Goal: Transaction & Acquisition: Download file/media

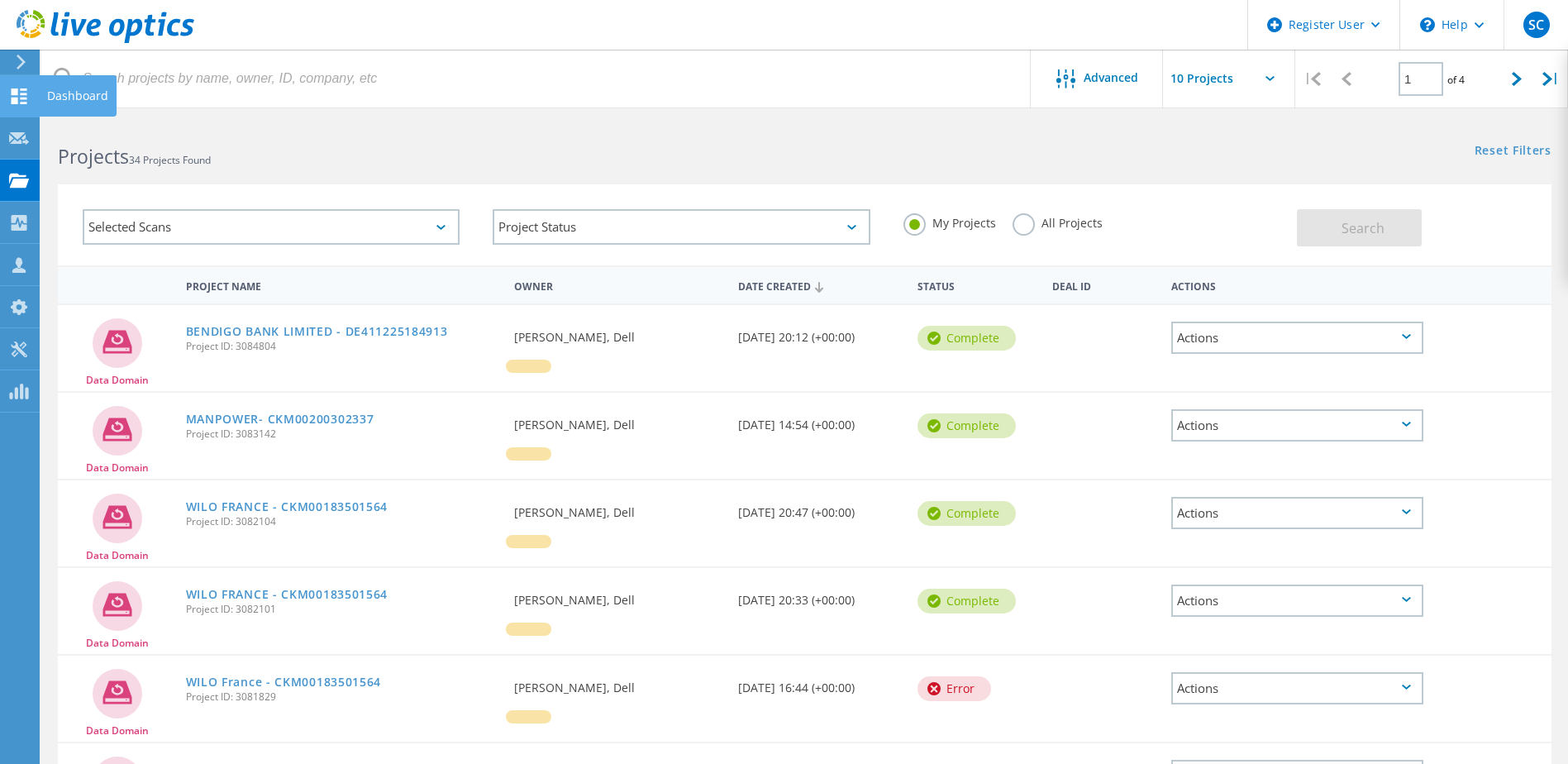
click at [17, 100] on use at bounding box center [19, 96] width 16 height 16
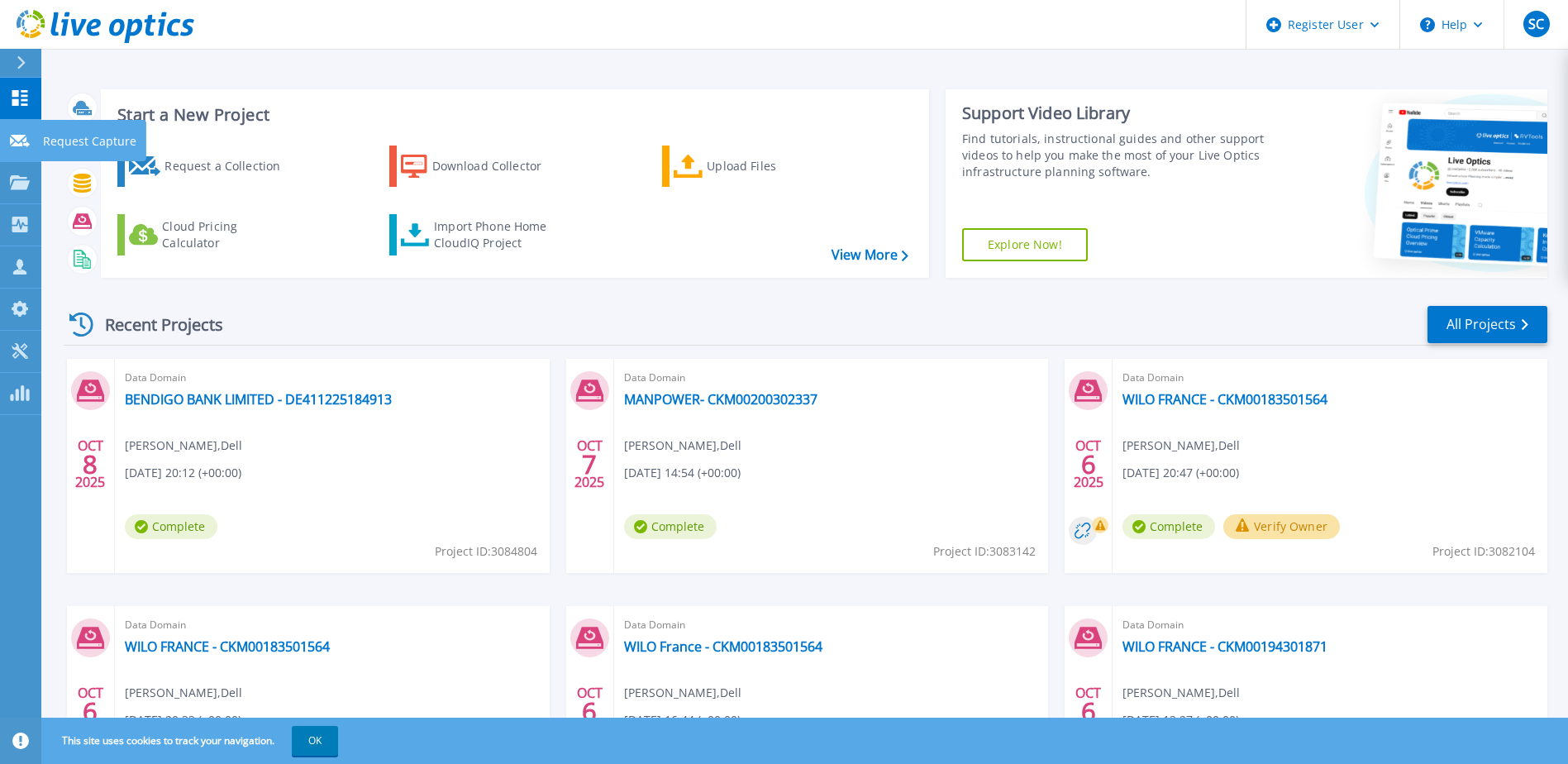
click at [13, 137] on icon at bounding box center [20, 141] width 20 height 12
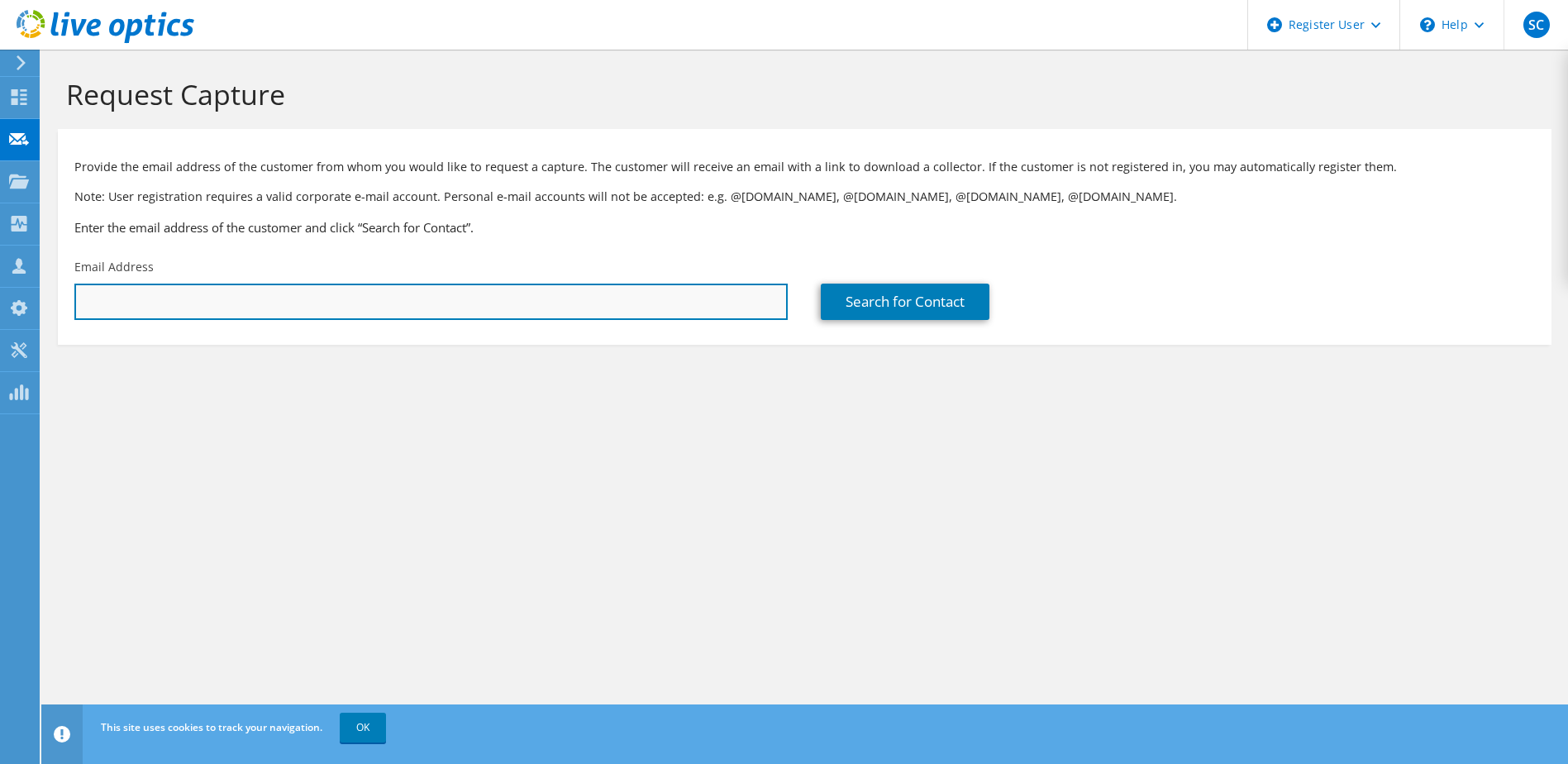
click at [266, 293] on input "text" at bounding box center [431, 302] width 714 height 37
paste input "wpatters@phoebehealth.com"
type input "wpatters@phoebehealth.com"
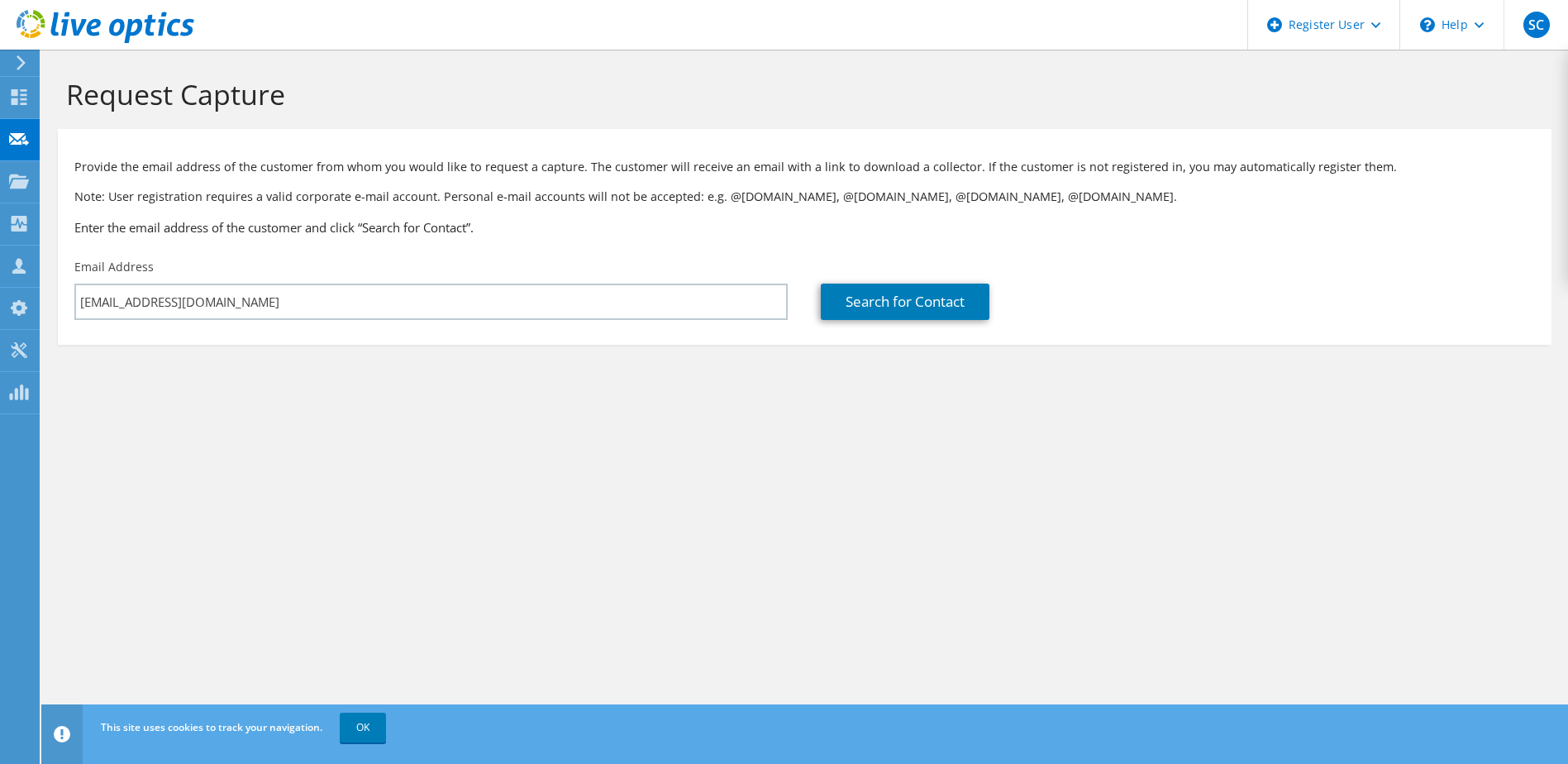
click at [453, 367] on section "Request Capture Provide the email address of the customer from whom you would l…" at bounding box center [805, 238] width 1527 height 378
click at [846, 308] on link "Search for Contact" at bounding box center [905, 302] width 168 height 37
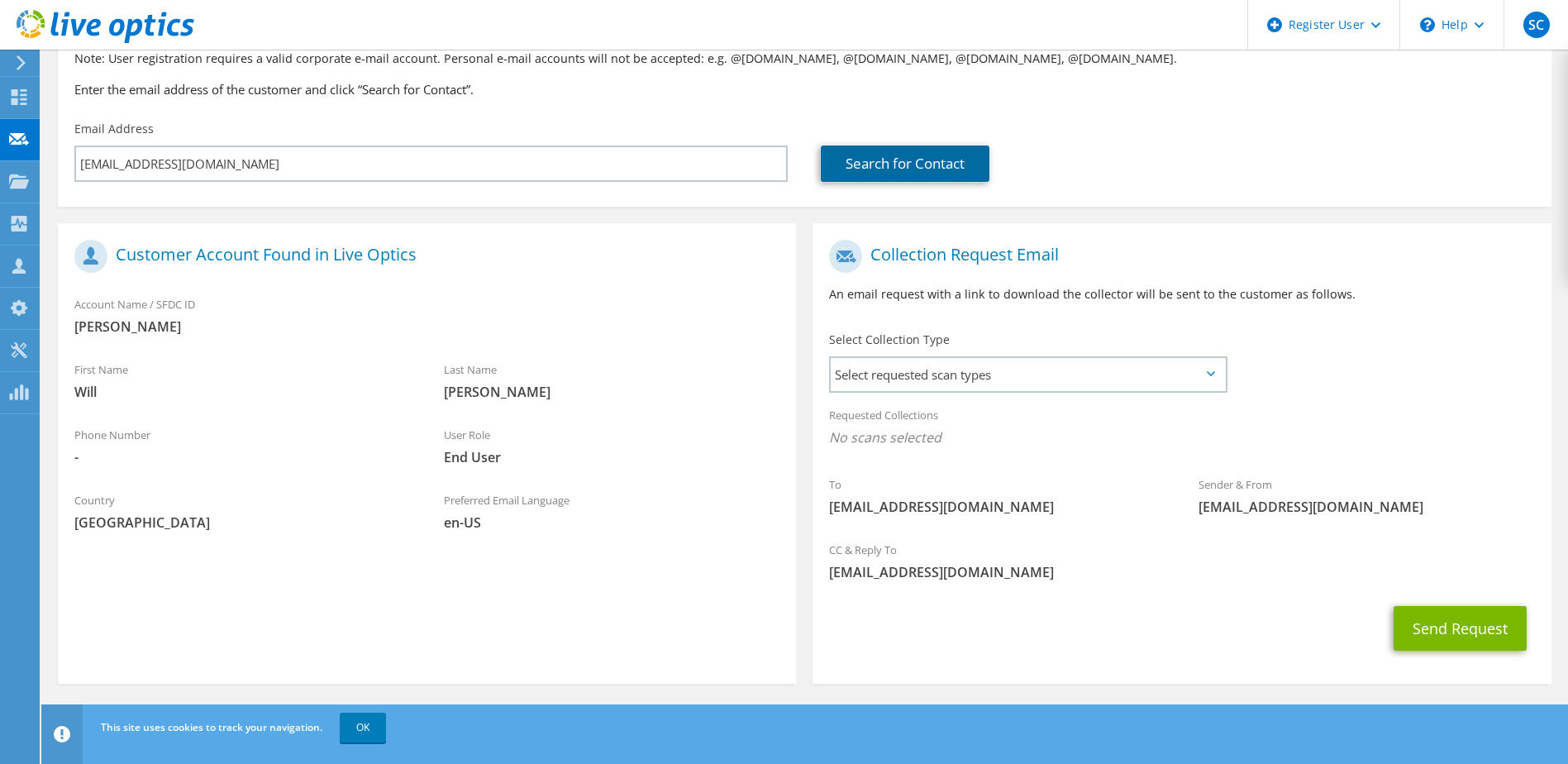
scroll to position [141, 0]
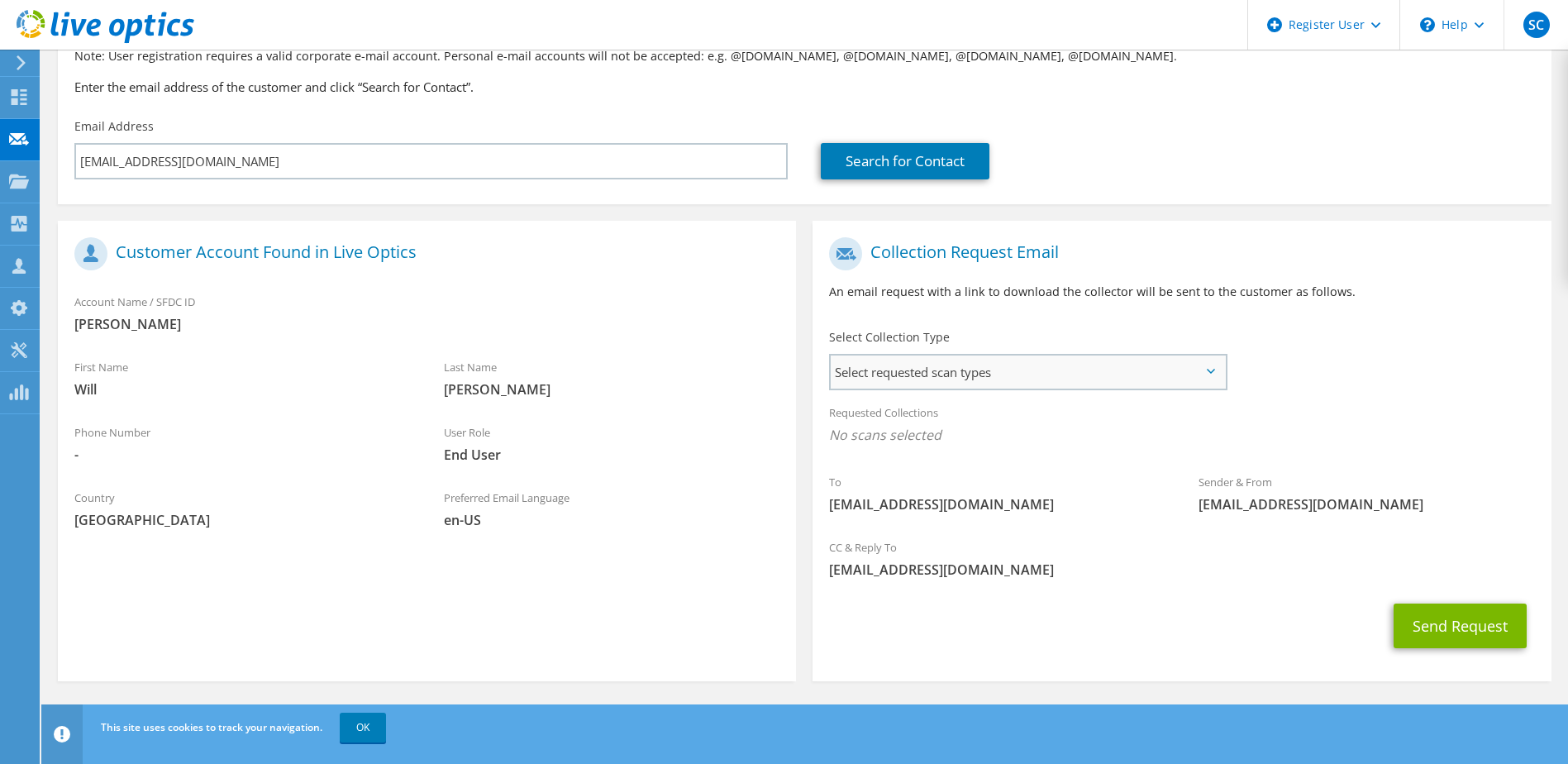
click at [909, 373] on span "Select requested scan types" at bounding box center [1027, 372] width 394 height 33
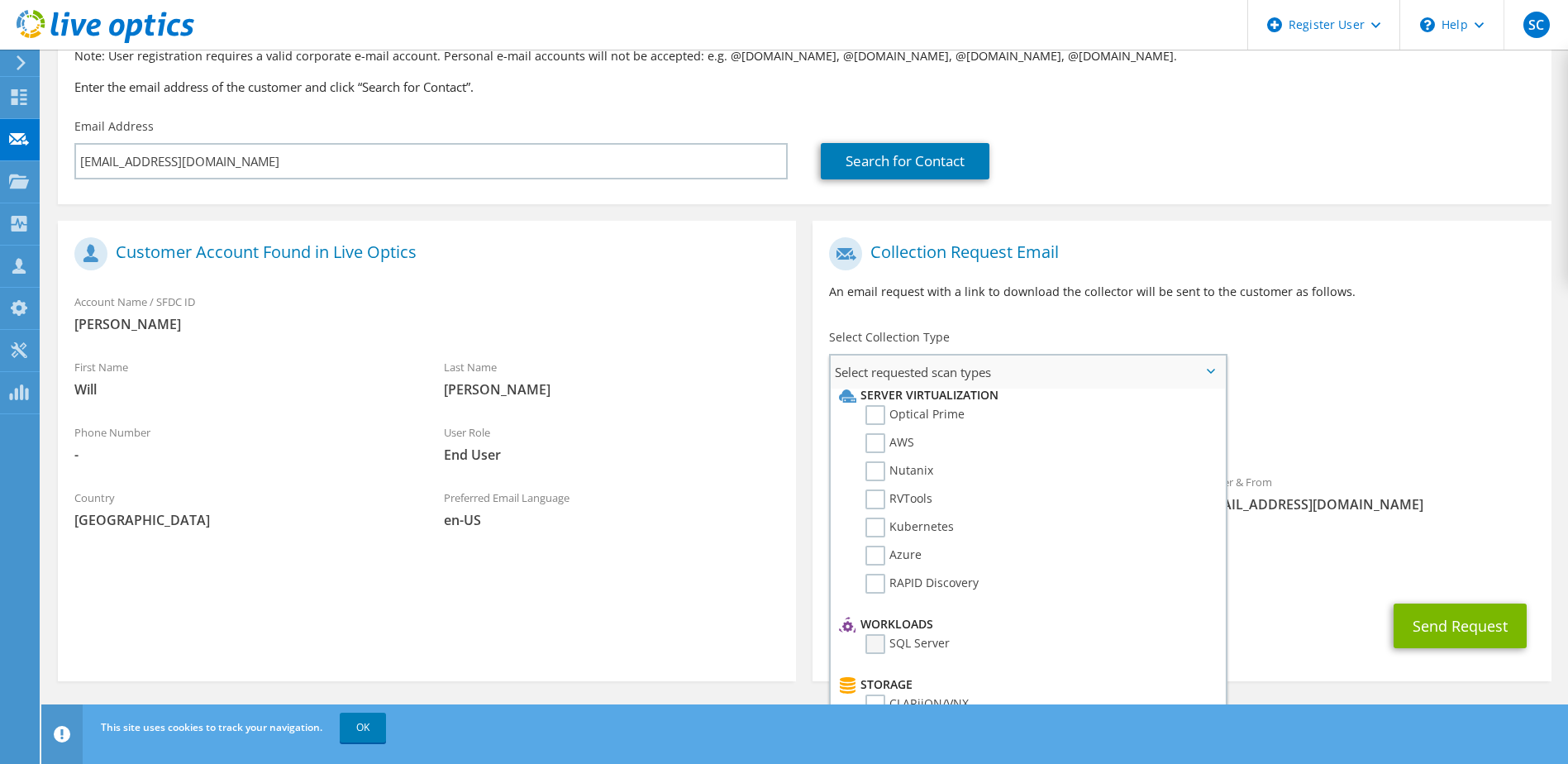
scroll to position [0, 0]
click at [874, 428] on label "Optical Prime" at bounding box center [915, 423] width 99 height 20
click at [0, 0] on input "Optical Prime" at bounding box center [0, 0] width 0 height 0
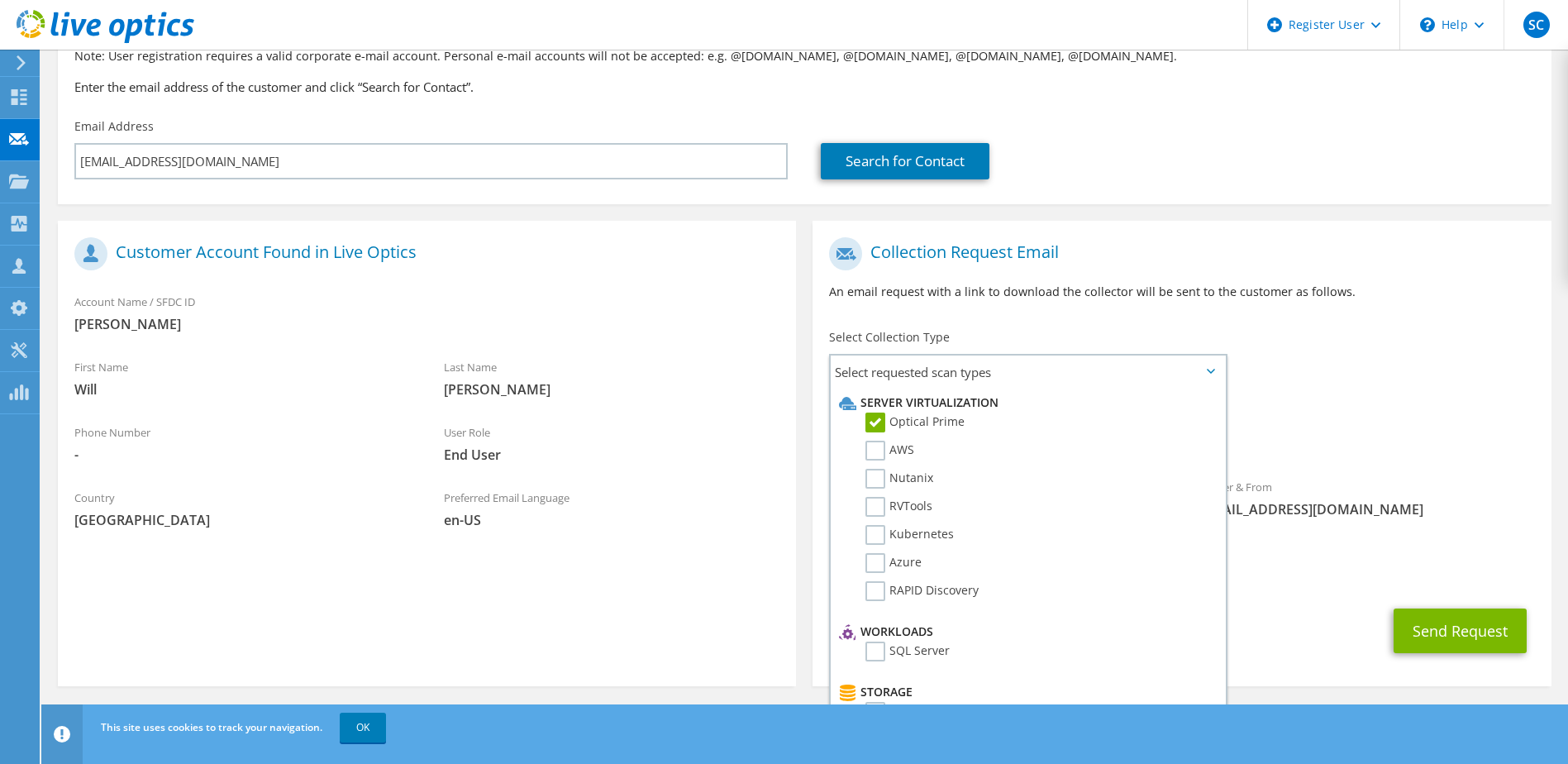
click at [1317, 385] on div "To wpatters@phoebehealth.com Sender & From liveoptics@liveoptics.com" at bounding box center [1182, 382] width 738 height 306
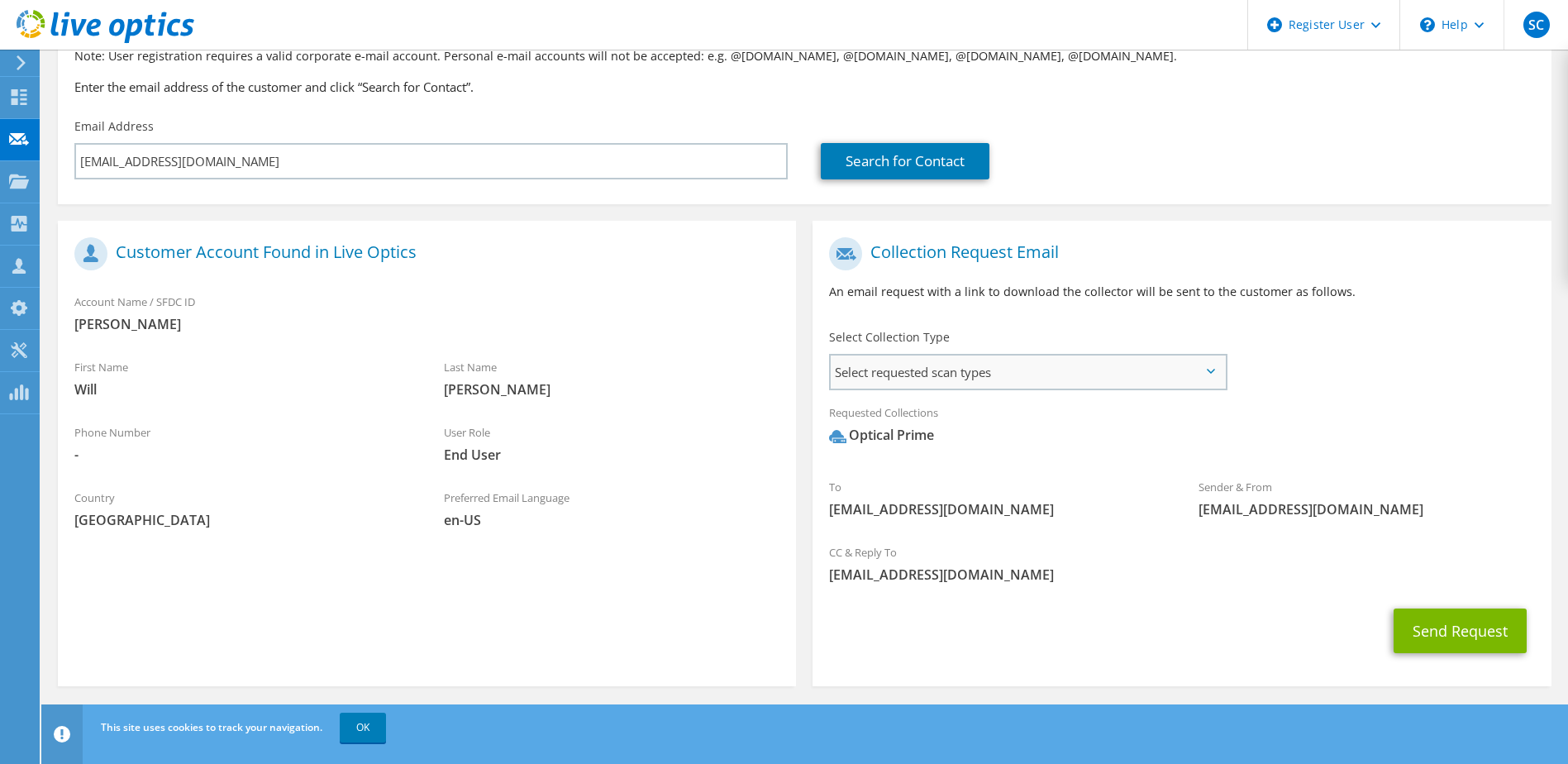
click at [942, 380] on span "Select requested scan types" at bounding box center [1027, 372] width 394 height 33
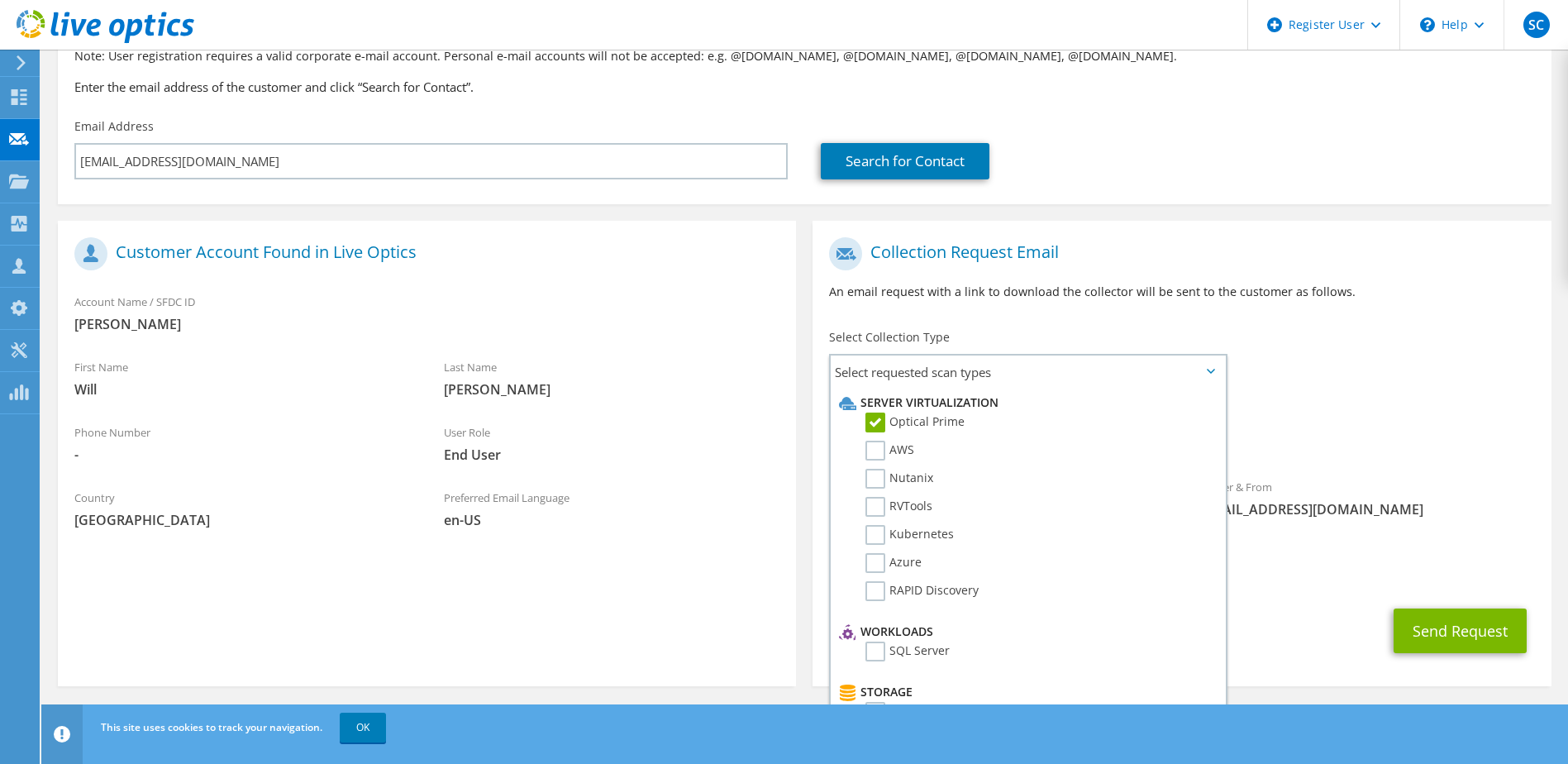
click at [1290, 395] on div "Requested Collections No scans selected Optical Prime" at bounding box center [1182, 428] width 738 height 66
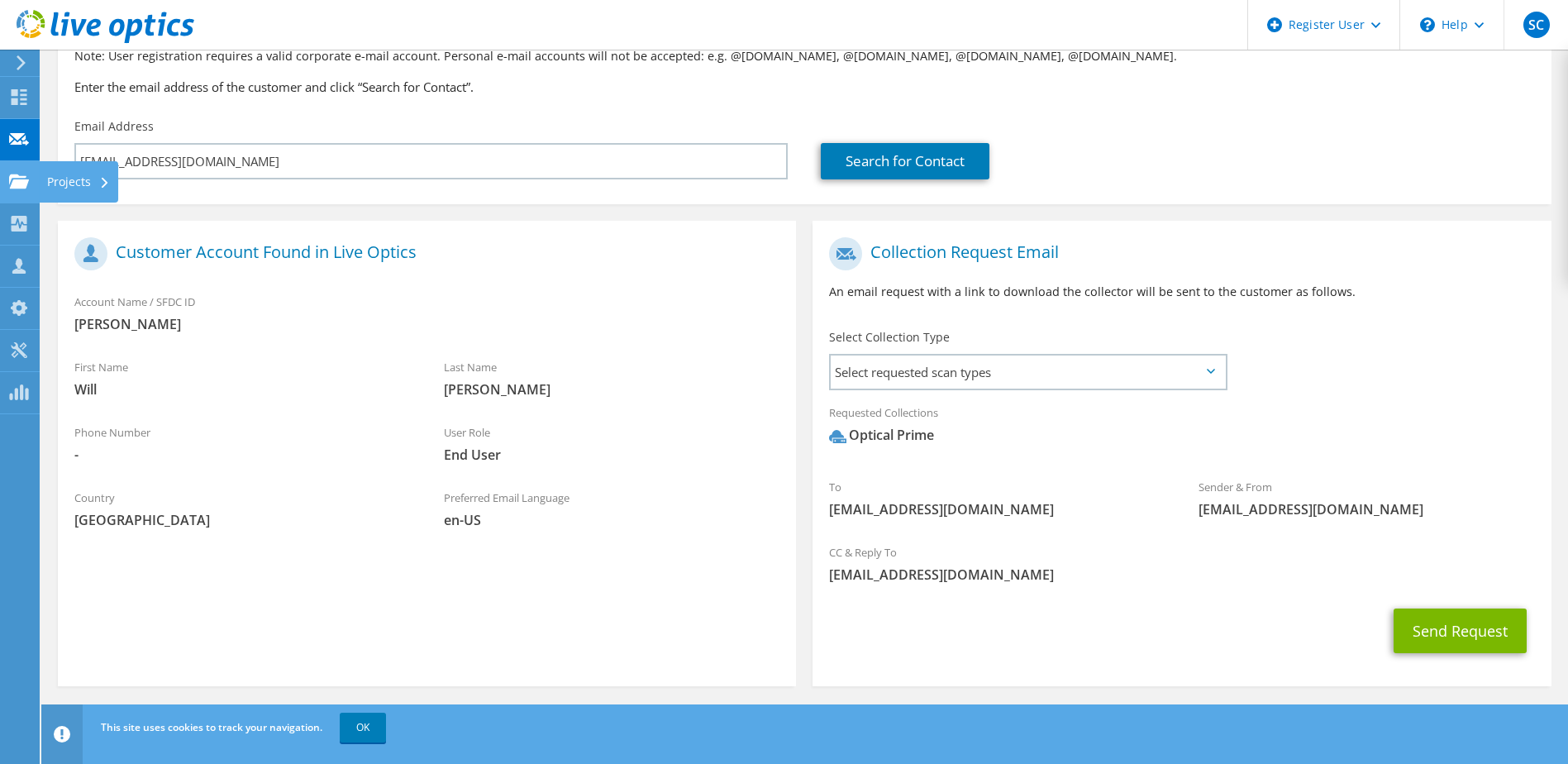
click at [17, 188] on use at bounding box center [19, 180] width 20 height 14
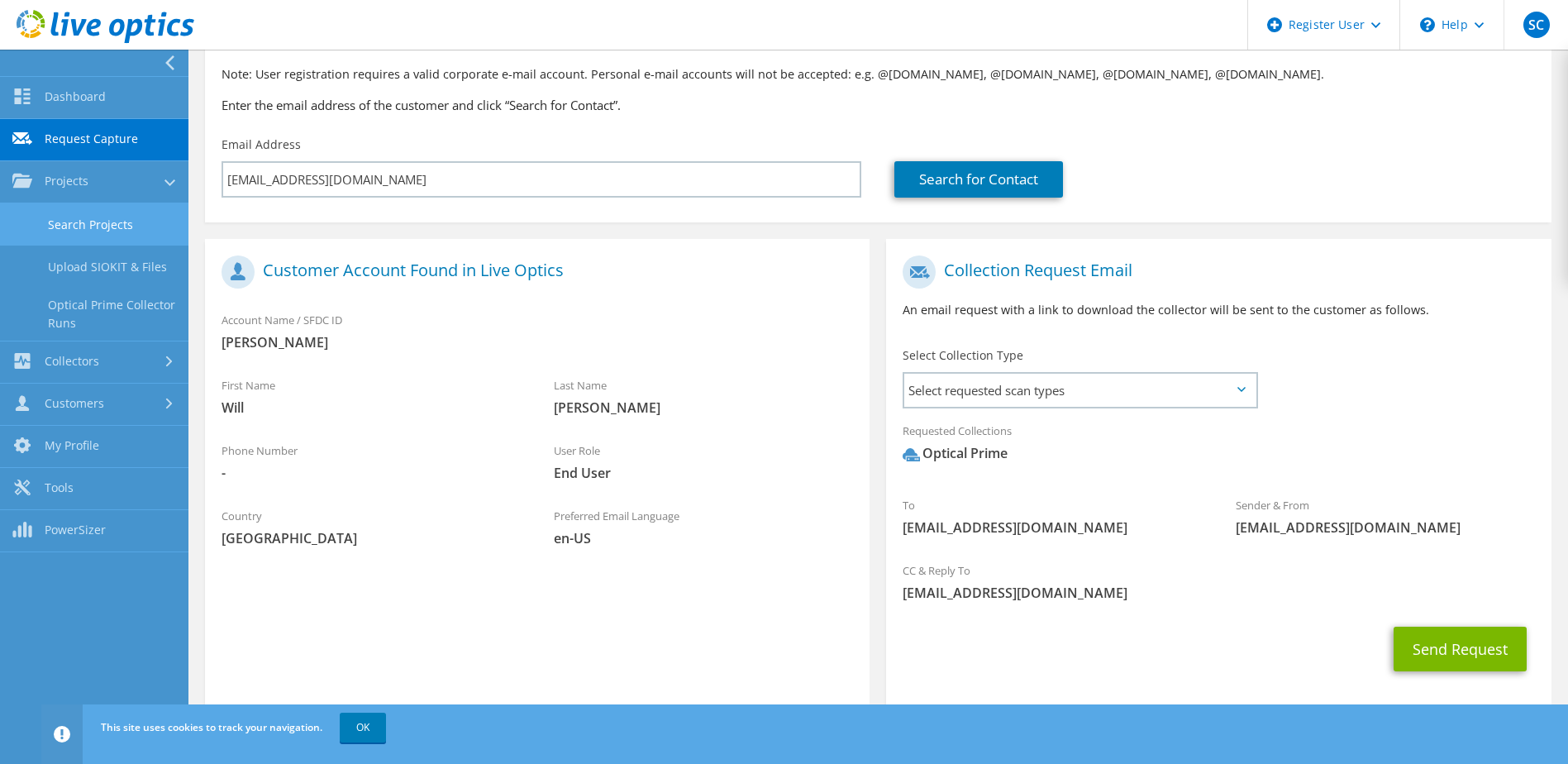
click at [93, 228] on link "Search Projects" at bounding box center [94, 224] width 189 height 42
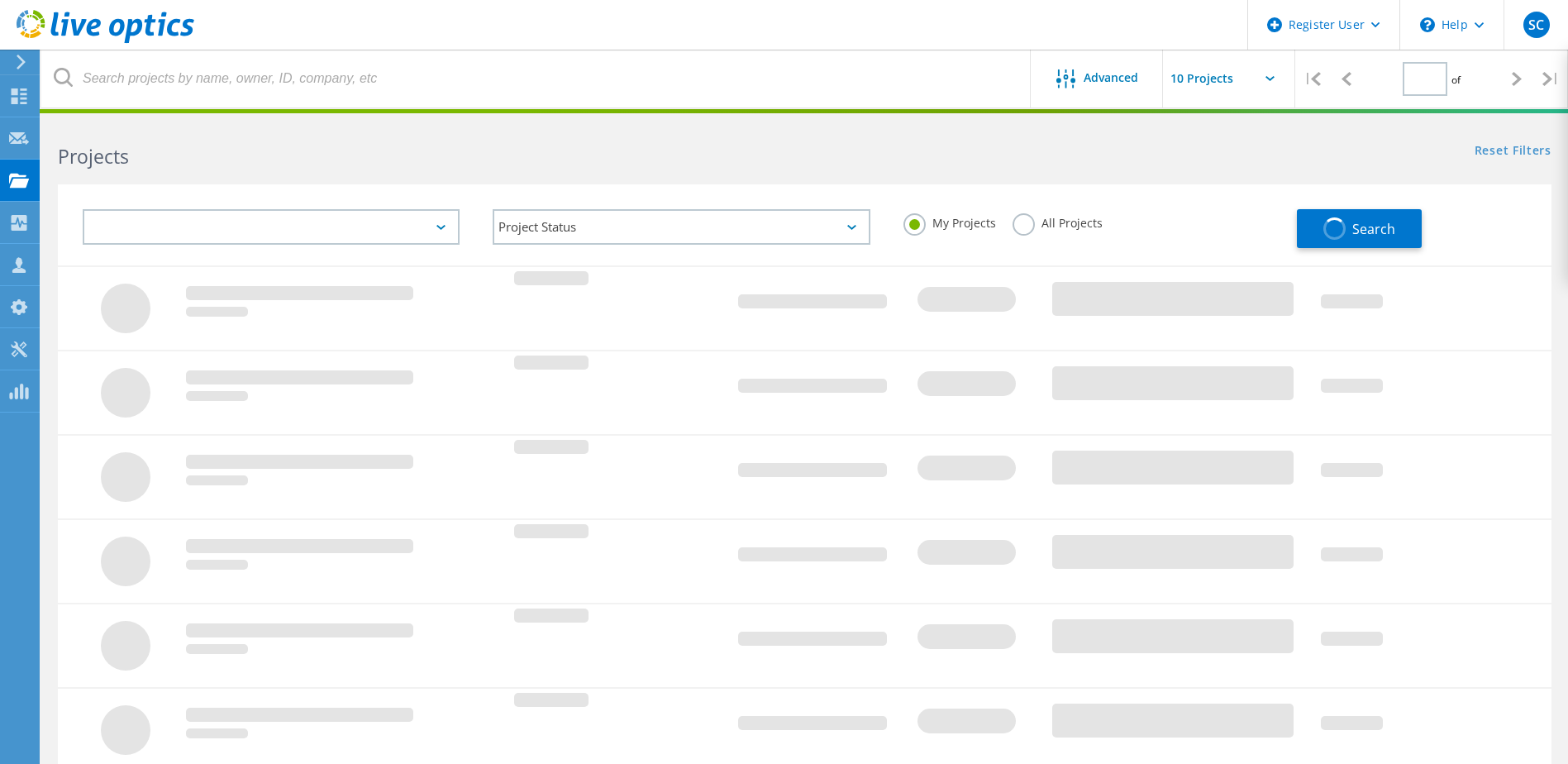
type input "1"
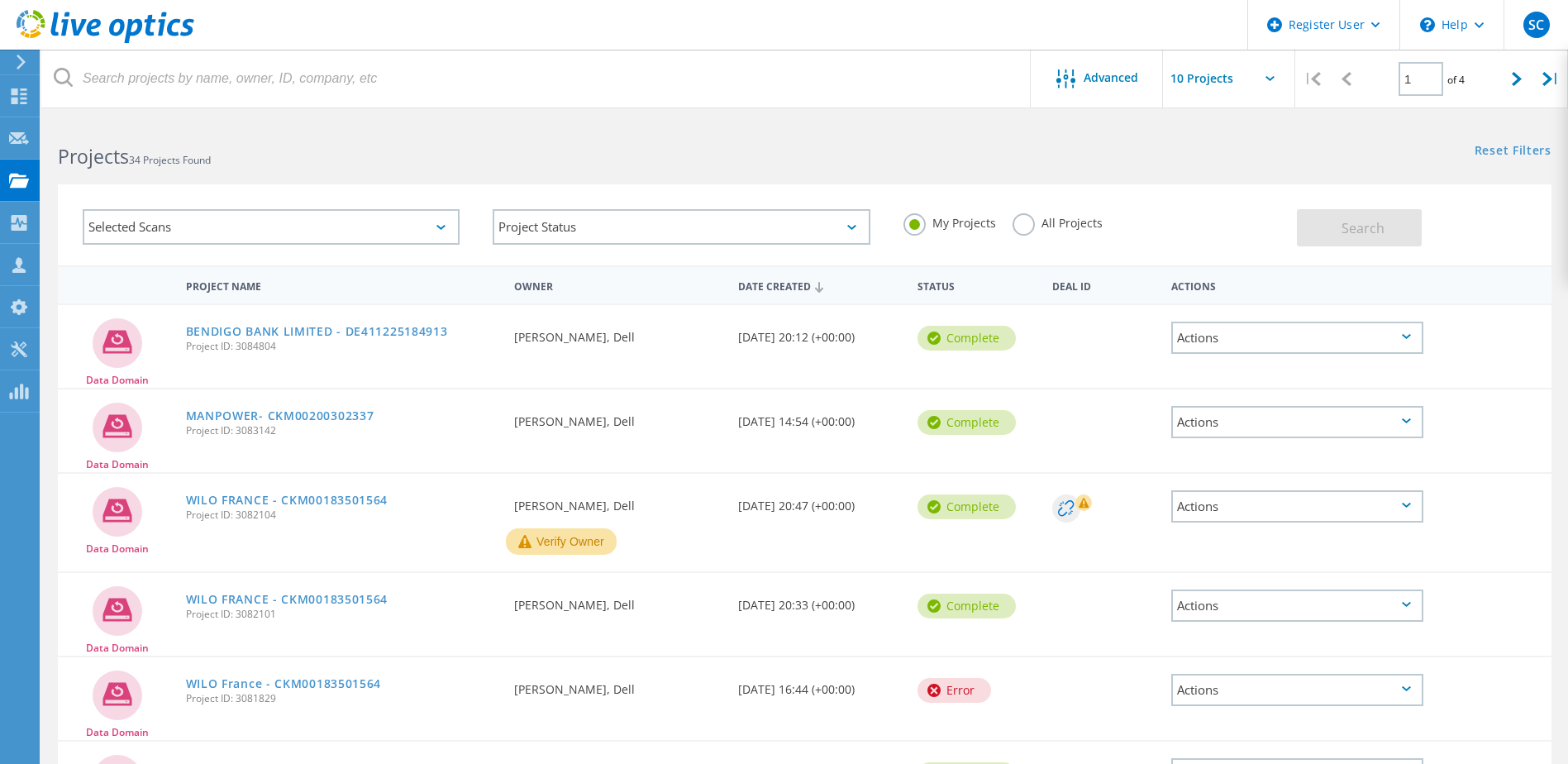
click at [259, 348] on span "Project ID: 3084804" at bounding box center [342, 346] width 313 height 10
copy span "3084804"
click at [367, 382] on div "Data Domain BENDIGO BANK LIMITED - DE411225184913 Project ID: 3084804 Requested…" at bounding box center [805, 347] width 1494 height 83
click at [1018, 229] on label "All Projects" at bounding box center [1058, 221] width 90 height 16
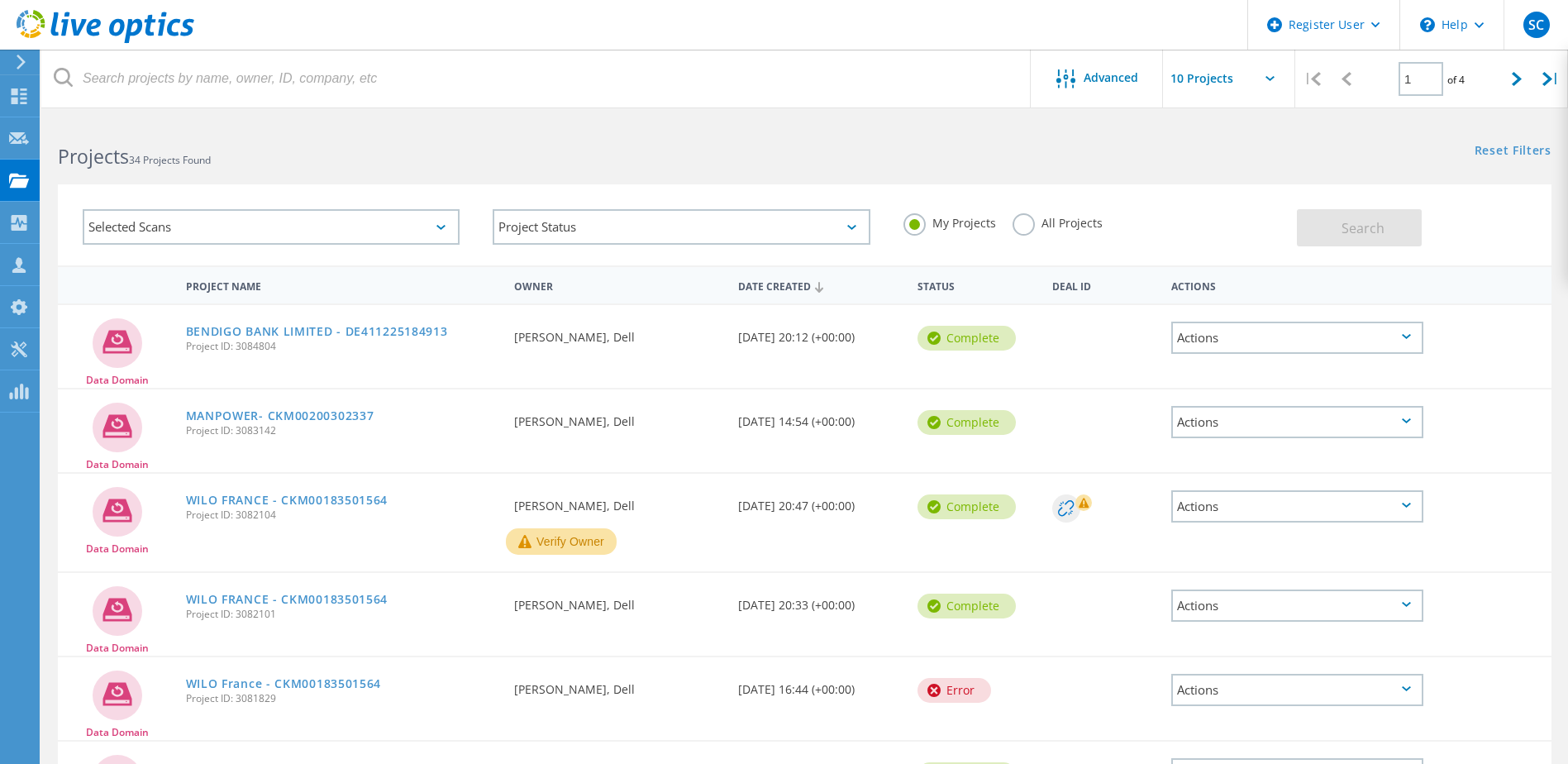
click at [0, 0] on input "All Projects" at bounding box center [0, 0] width 0 height 0
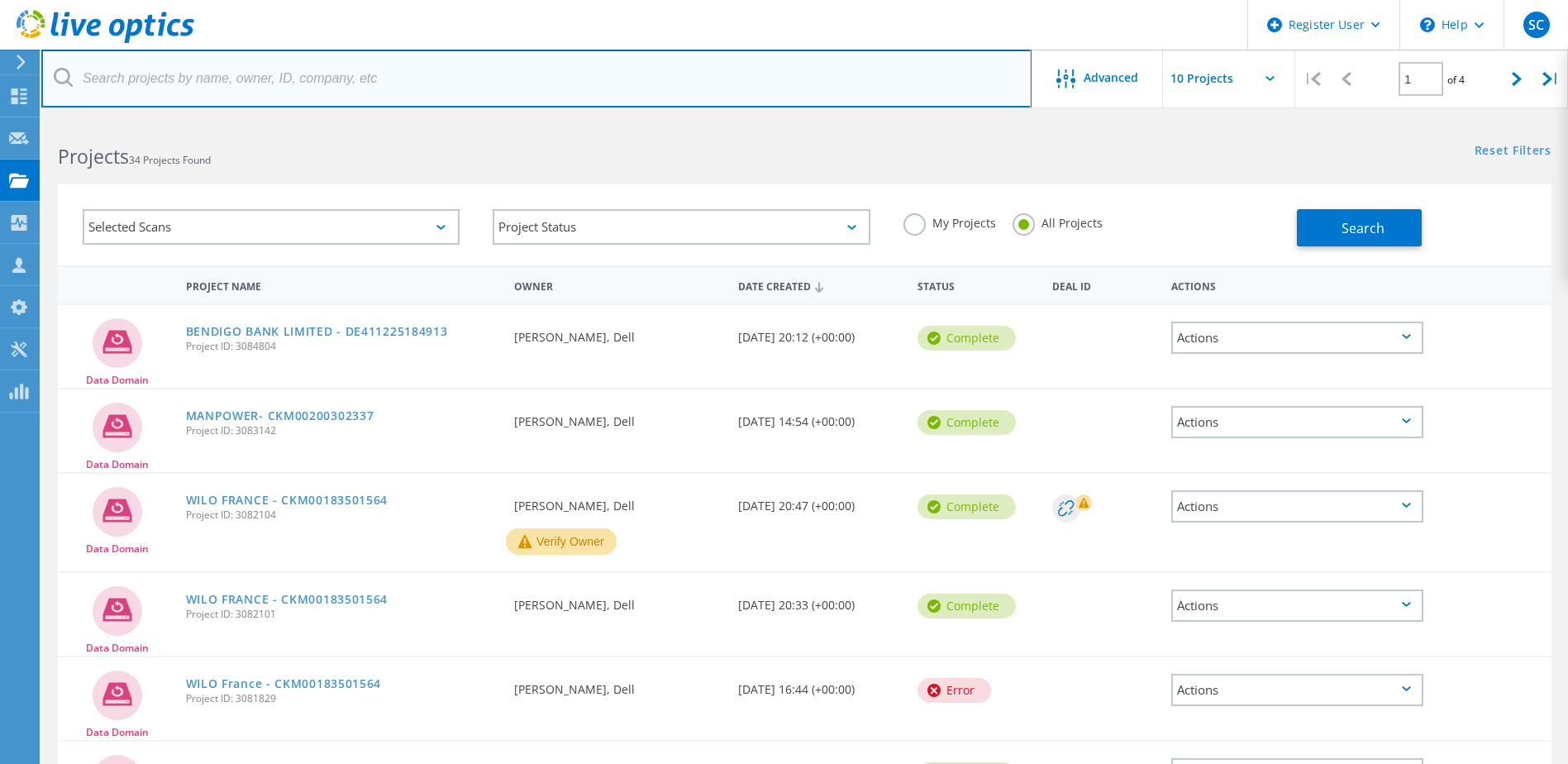
click at [499, 87] on input "text" at bounding box center [536, 78] width 990 height 58
paste input "3084804"
type input "3084804"
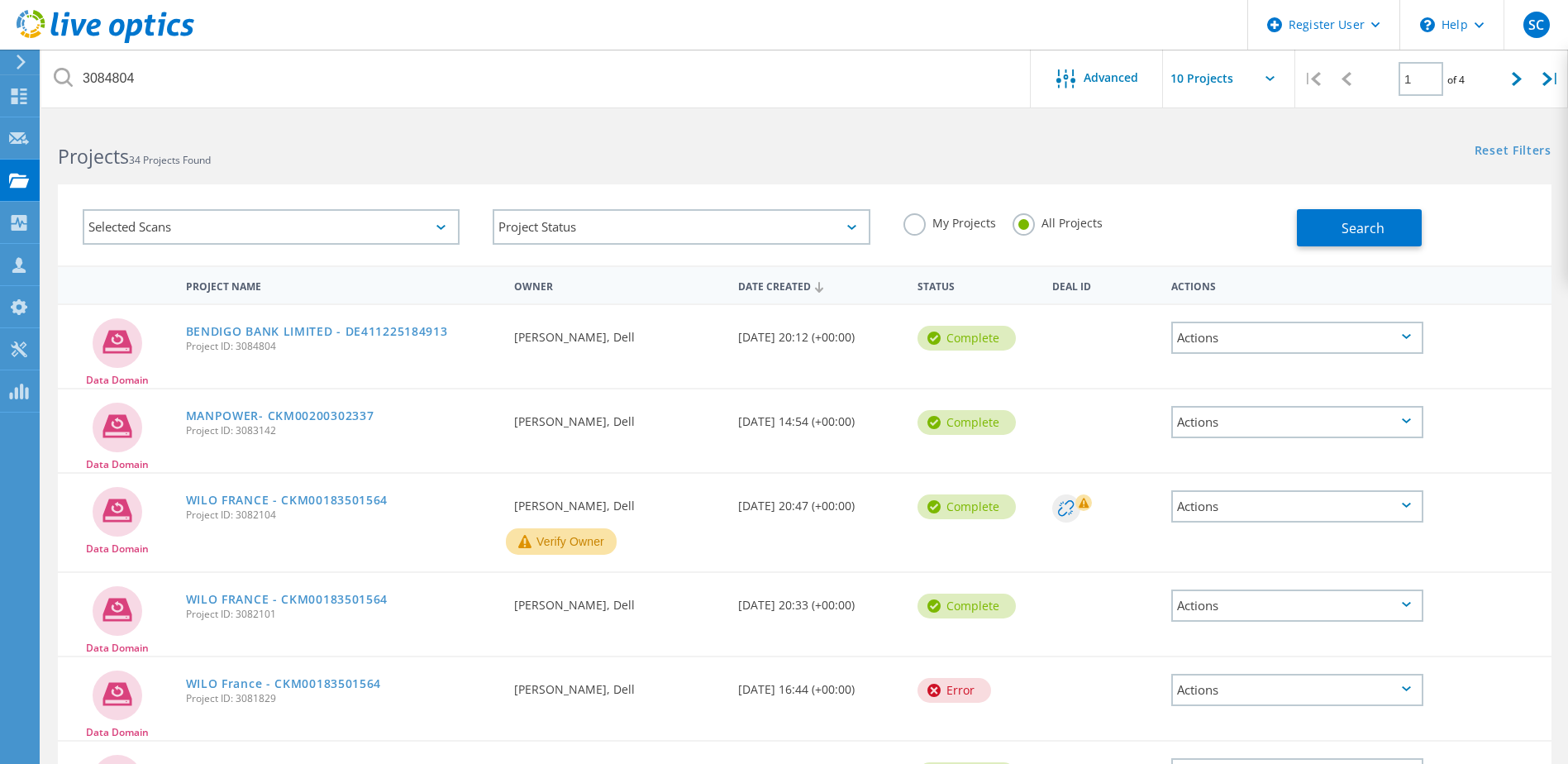
click at [581, 137] on div "Projects 34 Projects Found" at bounding box center [423, 142] width 763 height 44
click at [917, 229] on label "My Projects" at bounding box center [949, 221] width 93 height 16
click at [0, 0] on input "My Projects" at bounding box center [0, 0] width 0 height 0
click at [1261, 154] on div "Projects 34 Projects Found Reset Filters Show Filters" at bounding box center [805, 142] width 1527 height 44
click at [1244, 93] on input "text" at bounding box center [1246, 78] width 166 height 58
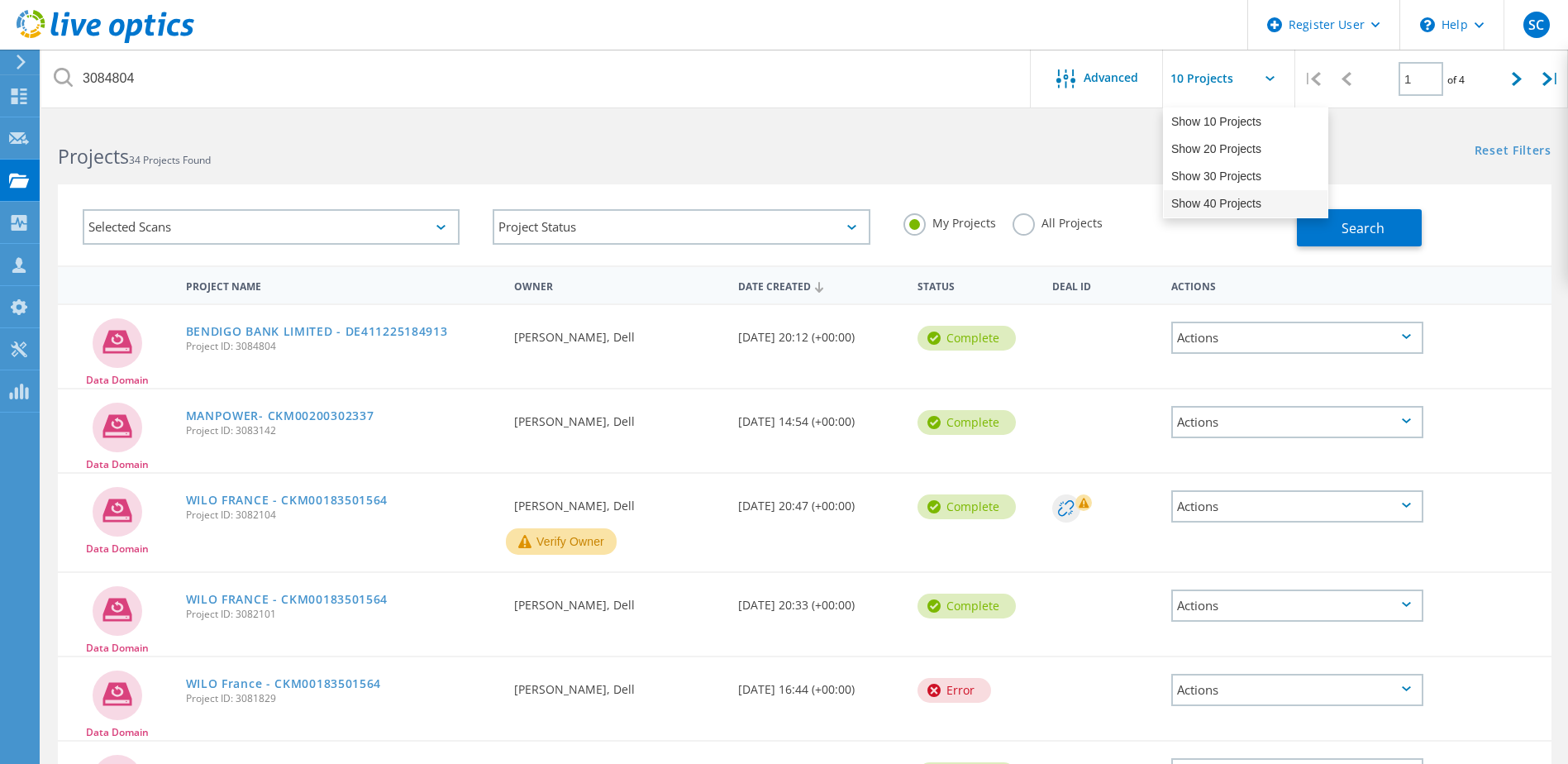
click at [1245, 194] on div "Show 40 Projects" at bounding box center [1246, 204] width 164 height 28
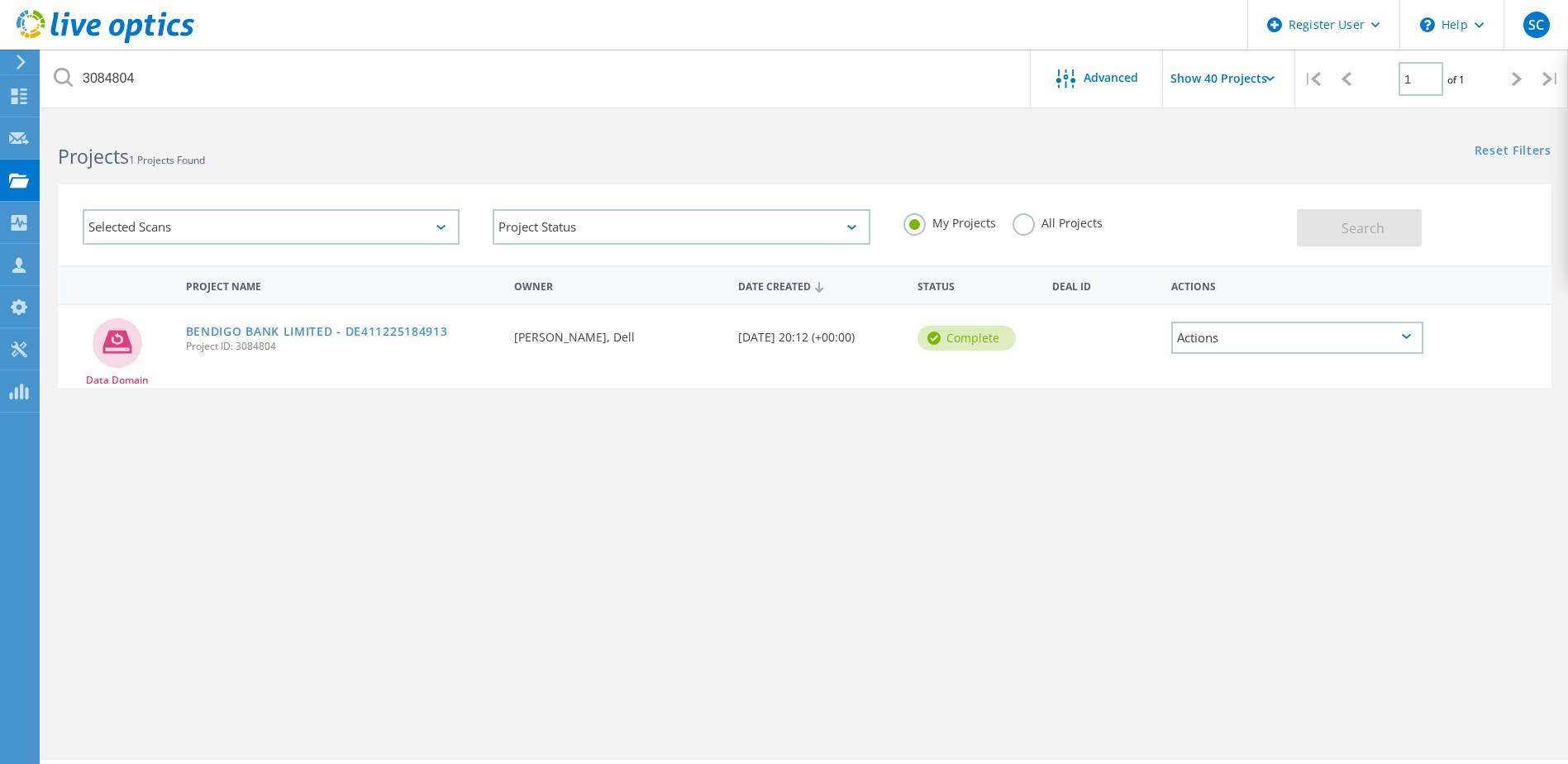
click at [1160, 416] on div "Project Name Owner Date Created Status Deal Id Actions Data Domain BENDIGO BANK…" at bounding box center [805, 480] width 1494 height 429
click at [1232, 85] on input "Show 40 Projects" at bounding box center [1246, 78] width 166 height 58
click at [1242, 199] on div "Show 40 Projects" at bounding box center [1246, 204] width 164 height 28
click at [1240, 74] on input "Show 40 Projects" at bounding box center [1246, 78] width 166 height 58
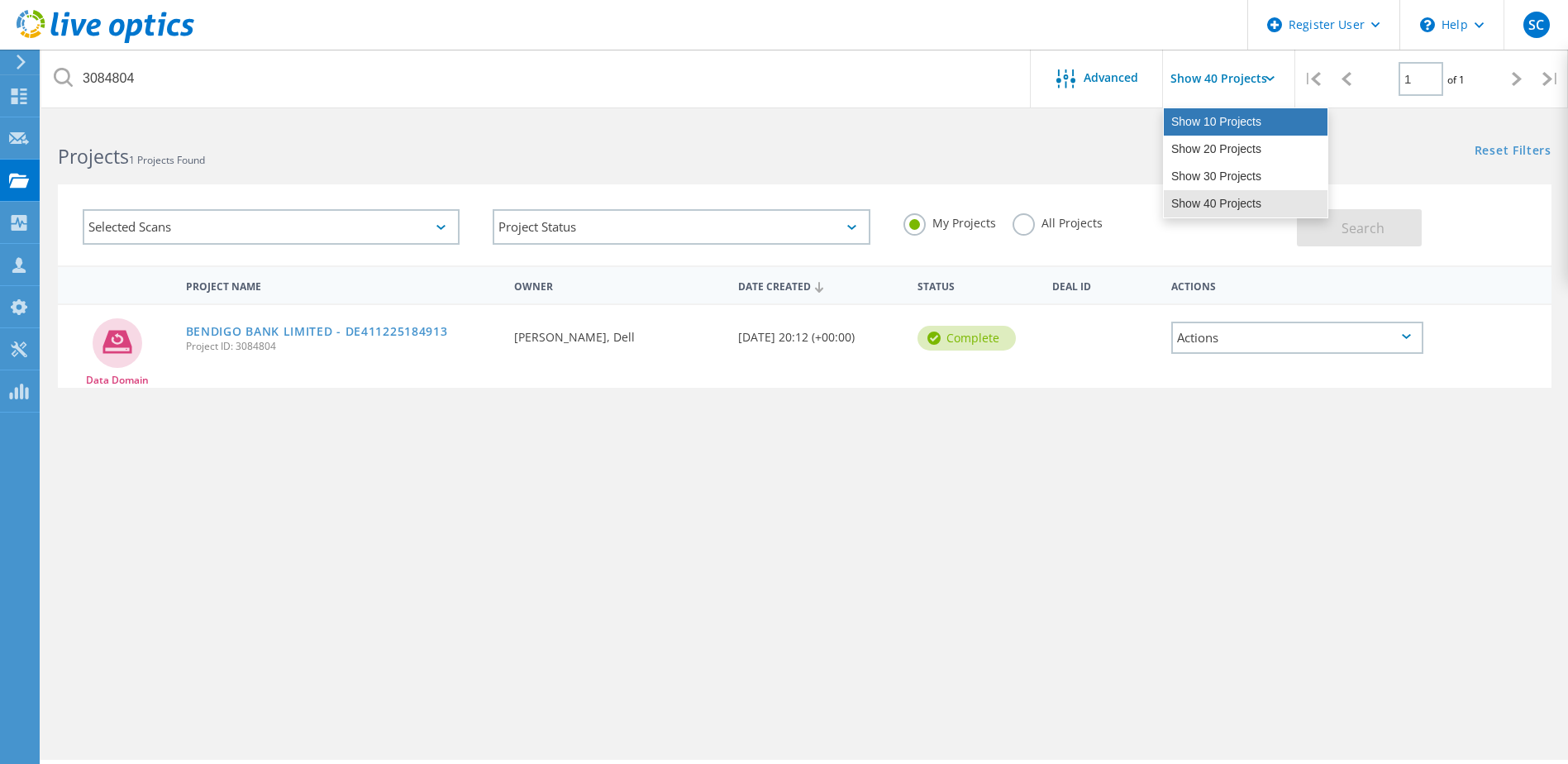
click at [1240, 116] on div "Show 10 Projects" at bounding box center [1246, 122] width 164 height 28
type input "Show 10 Projects"
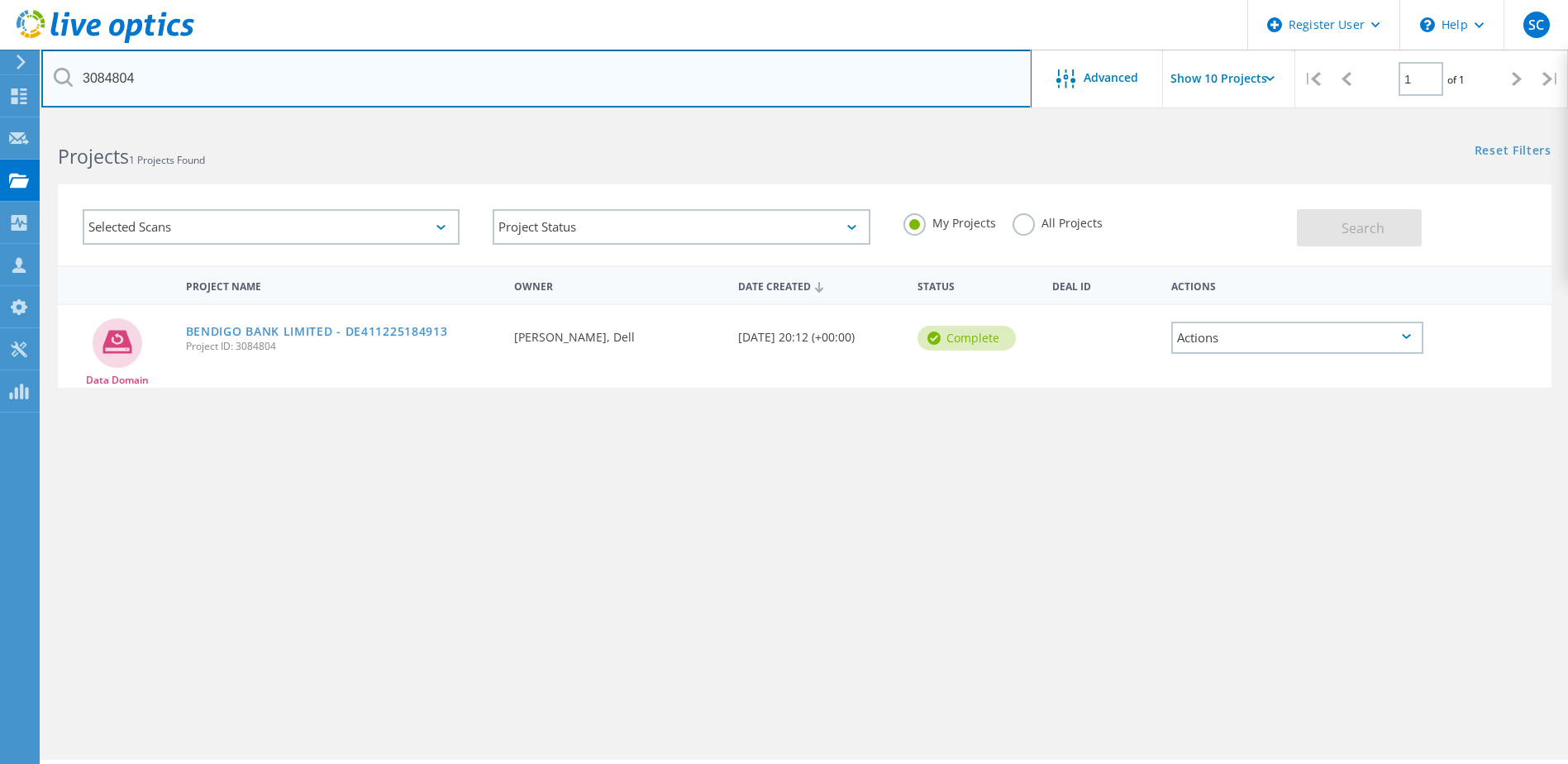
click at [833, 68] on input "3084804" at bounding box center [536, 78] width 990 height 58
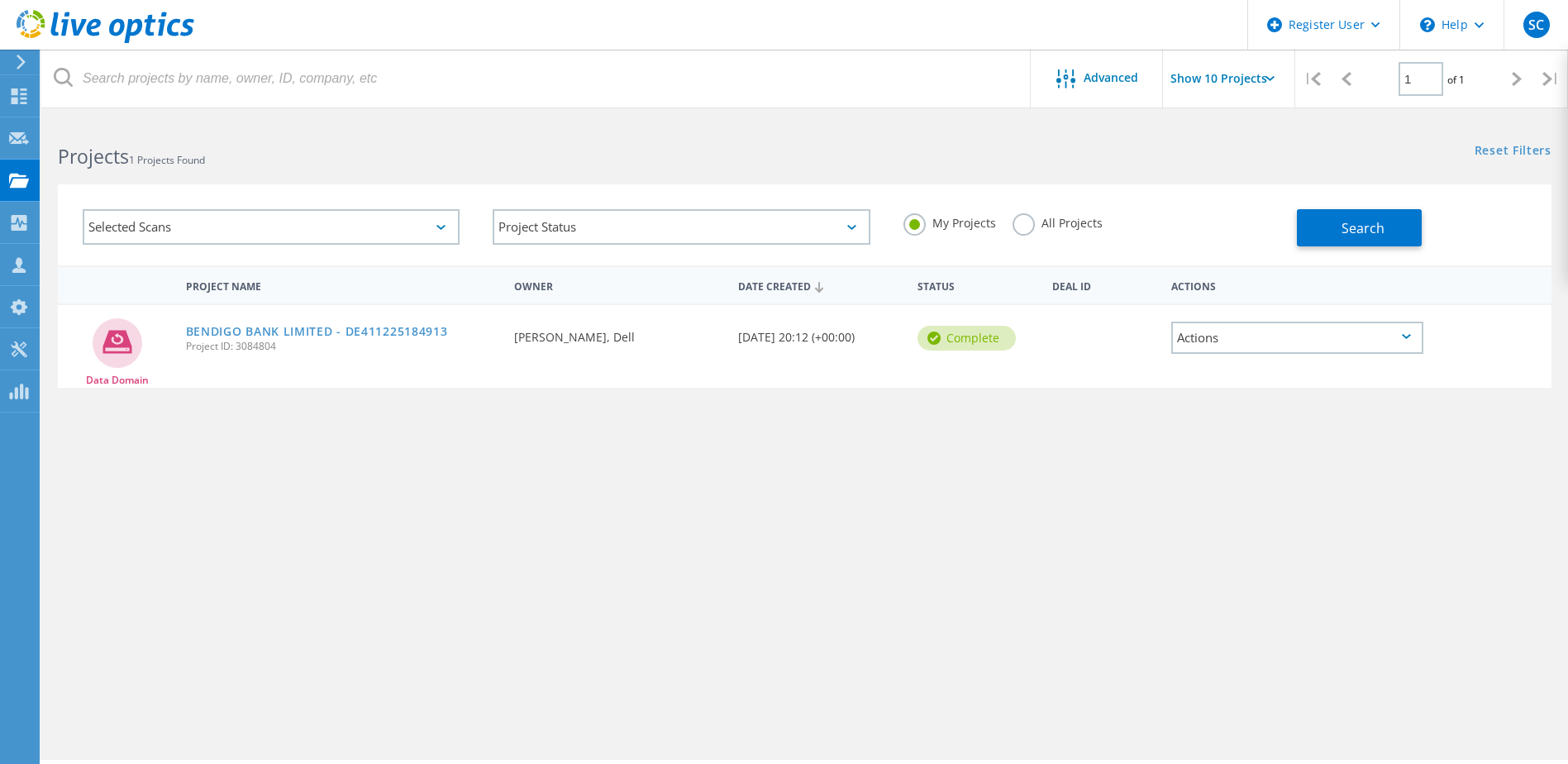
click at [830, 135] on div "Reset Filters Show Filters" at bounding box center [1186, 134] width 763 height 30
click at [1285, 79] on input "Show 10 Projects" at bounding box center [1246, 78] width 166 height 58
click at [1252, 73] on input "Show 10 Projects" at bounding box center [1246, 78] width 166 height 58
click at [1221, 65] on input "Show 10 Projects" at bounding box center [1246, 78] width 166 height 58
click at [1230, 200] on div "Show 40 Projects" at bounding box center [1246, 204] width 164 height 28
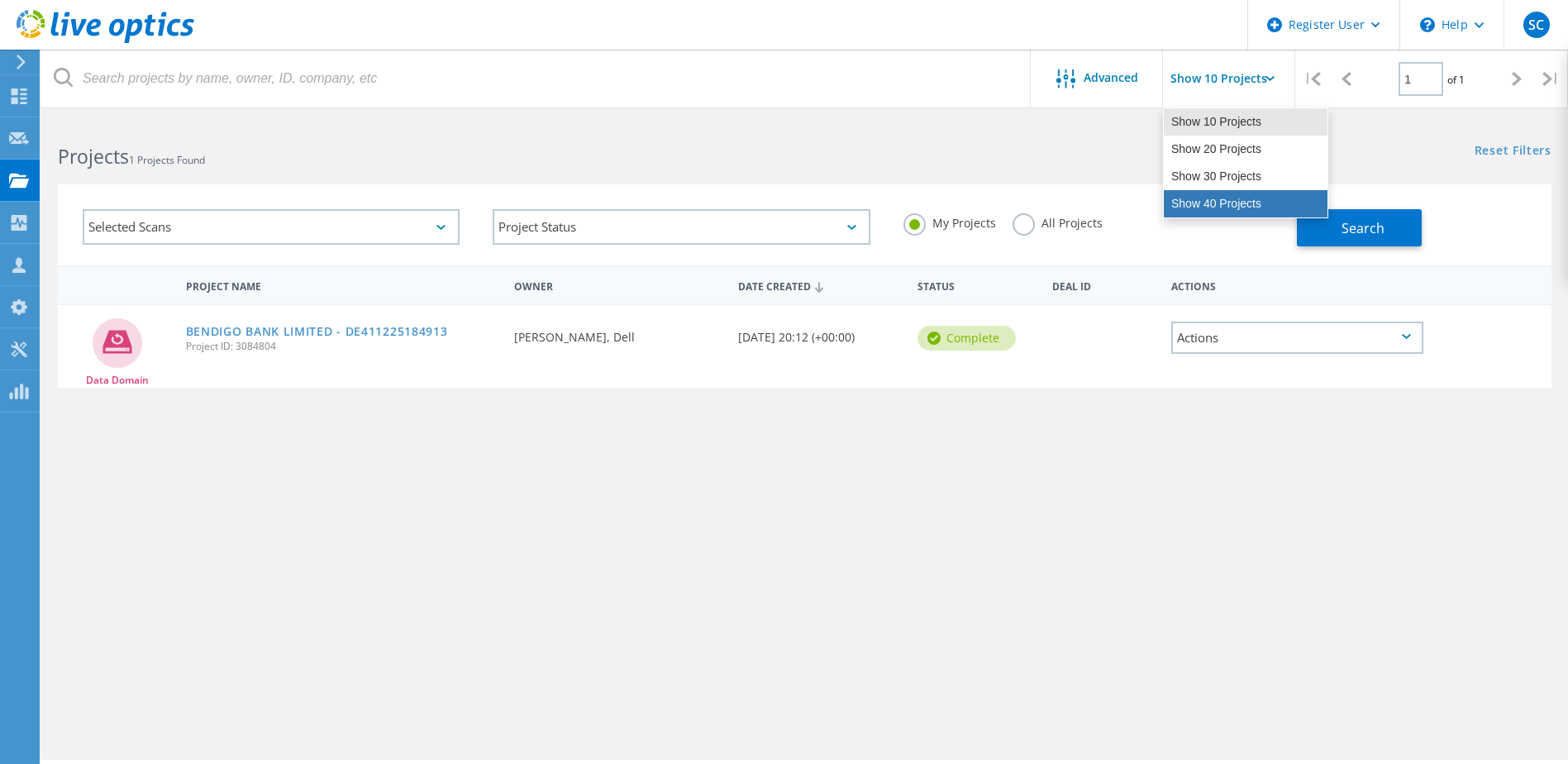
type input "Show 40 Projects"
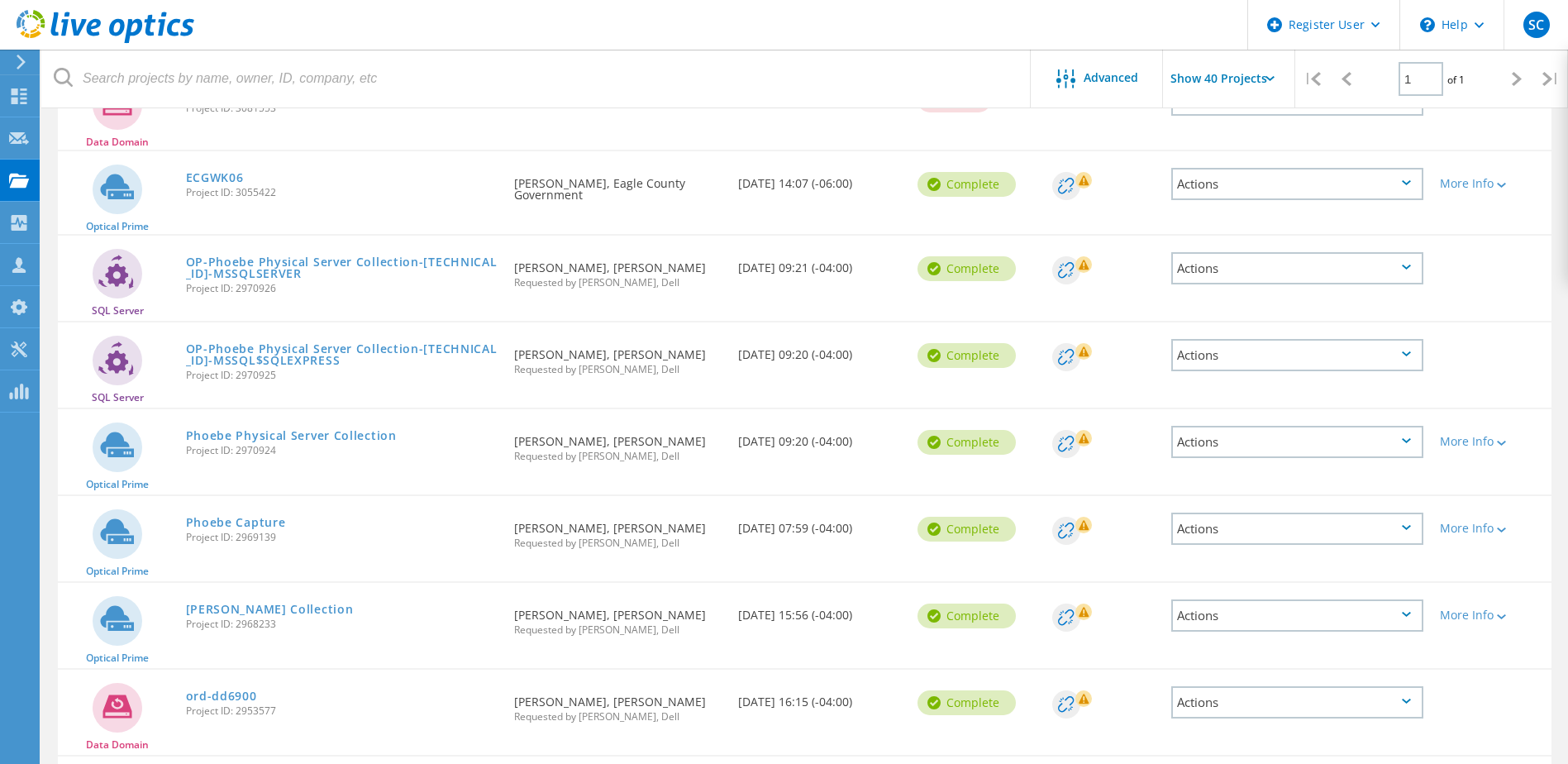
scroll to position [774, 0]
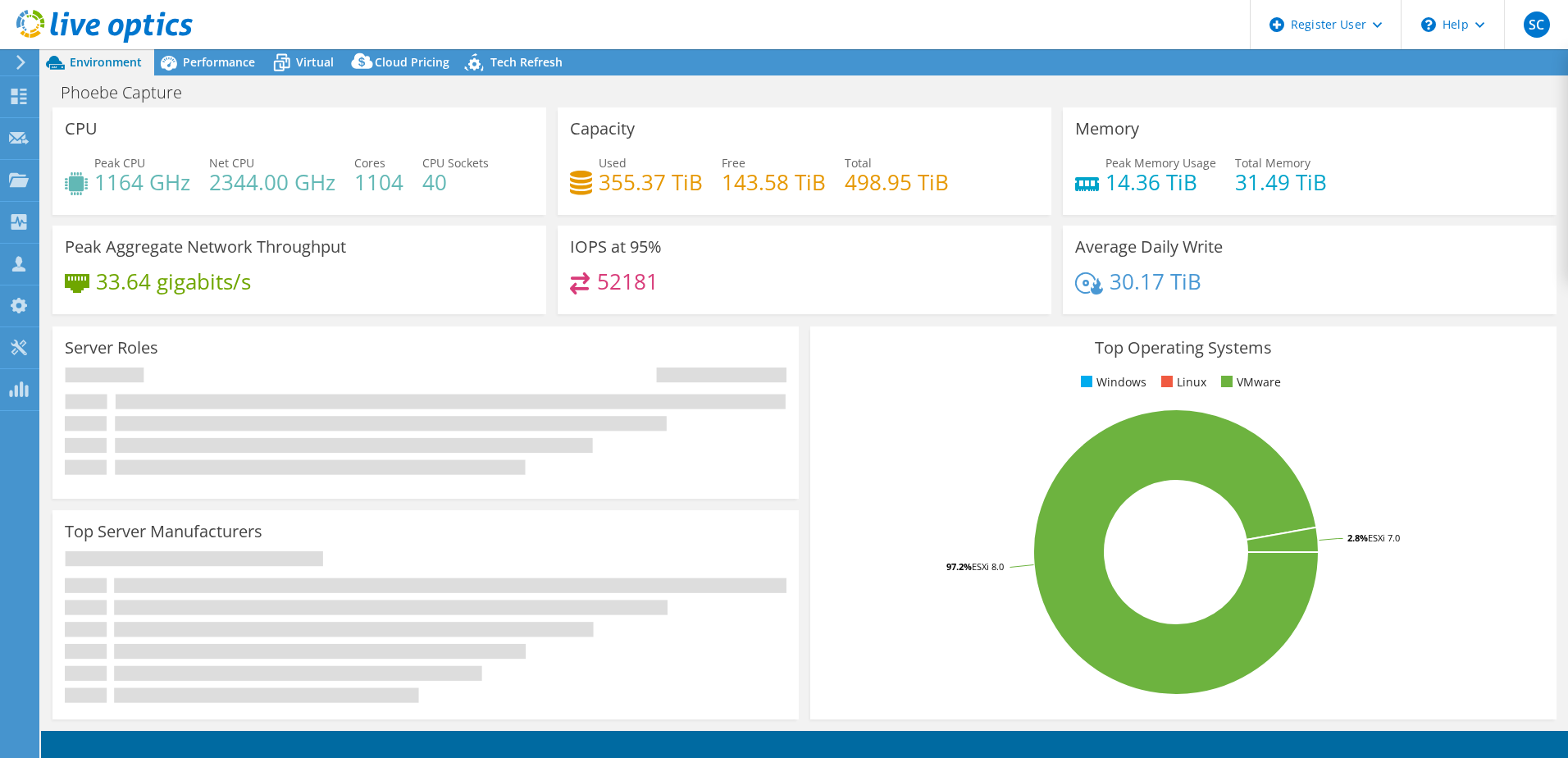
select select "USD"
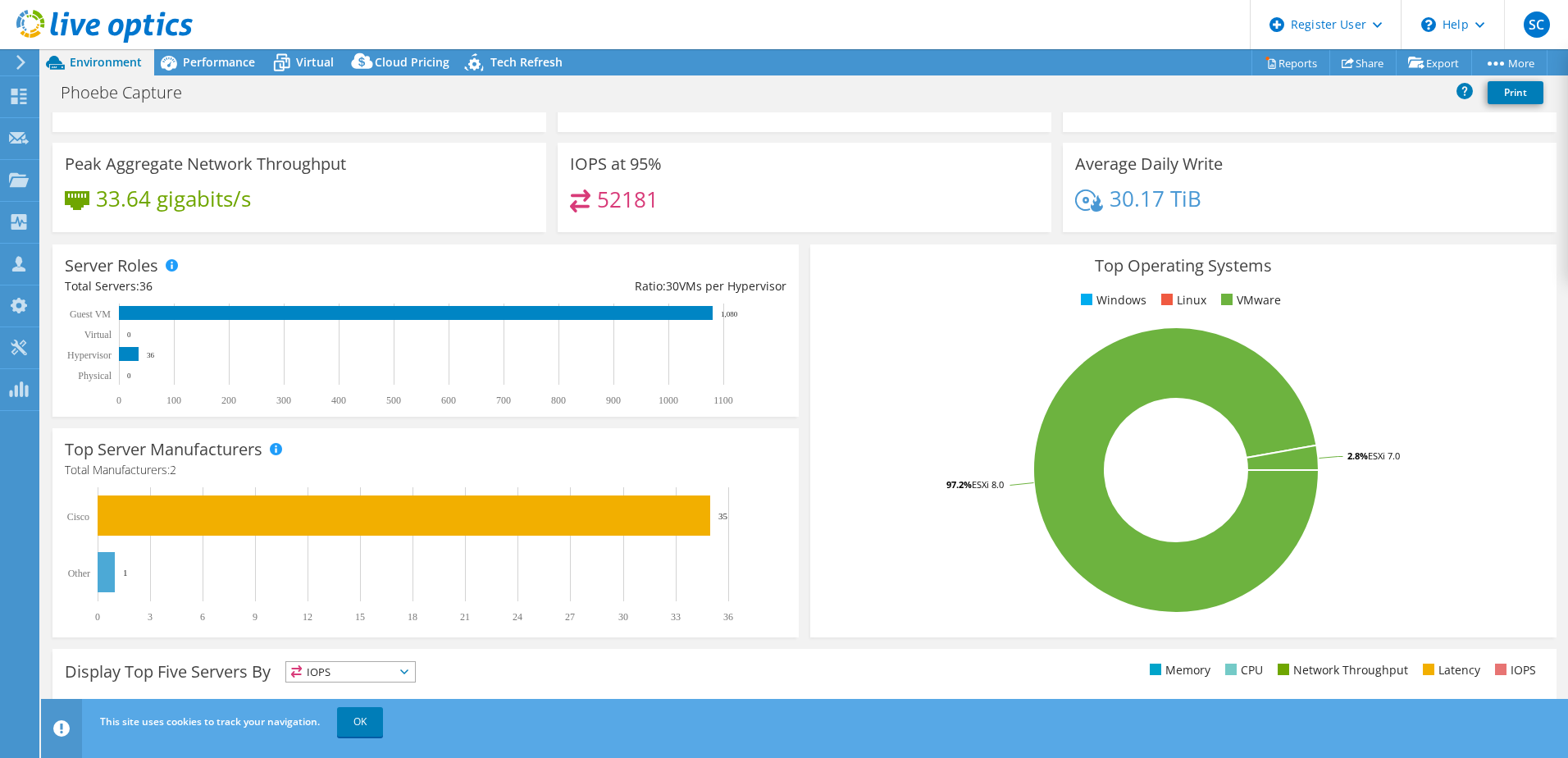
scroll to position [55, 0]
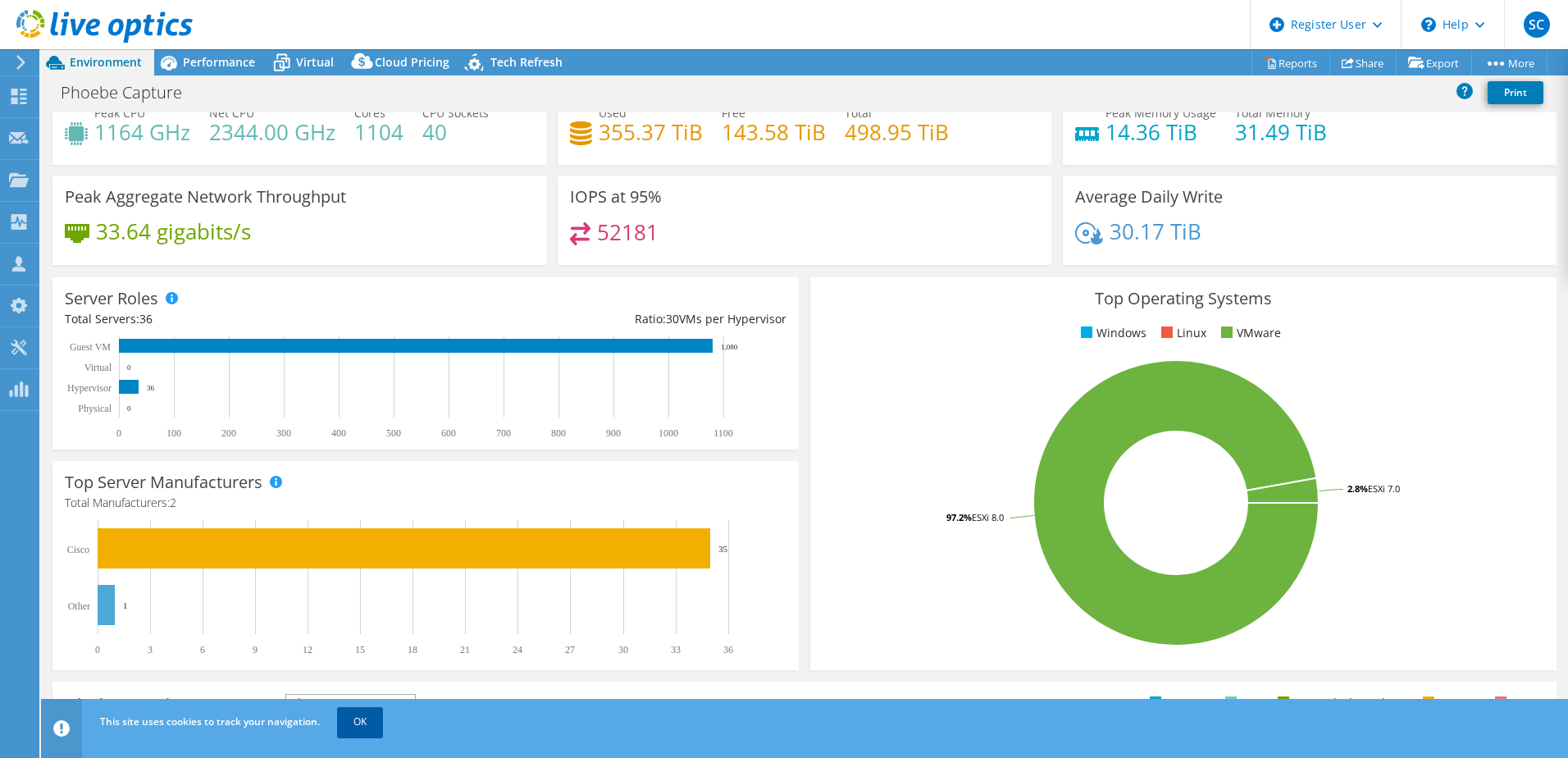
click at [365, 716] on link "OK" at bounding box center [359, 722] width 46 height 29
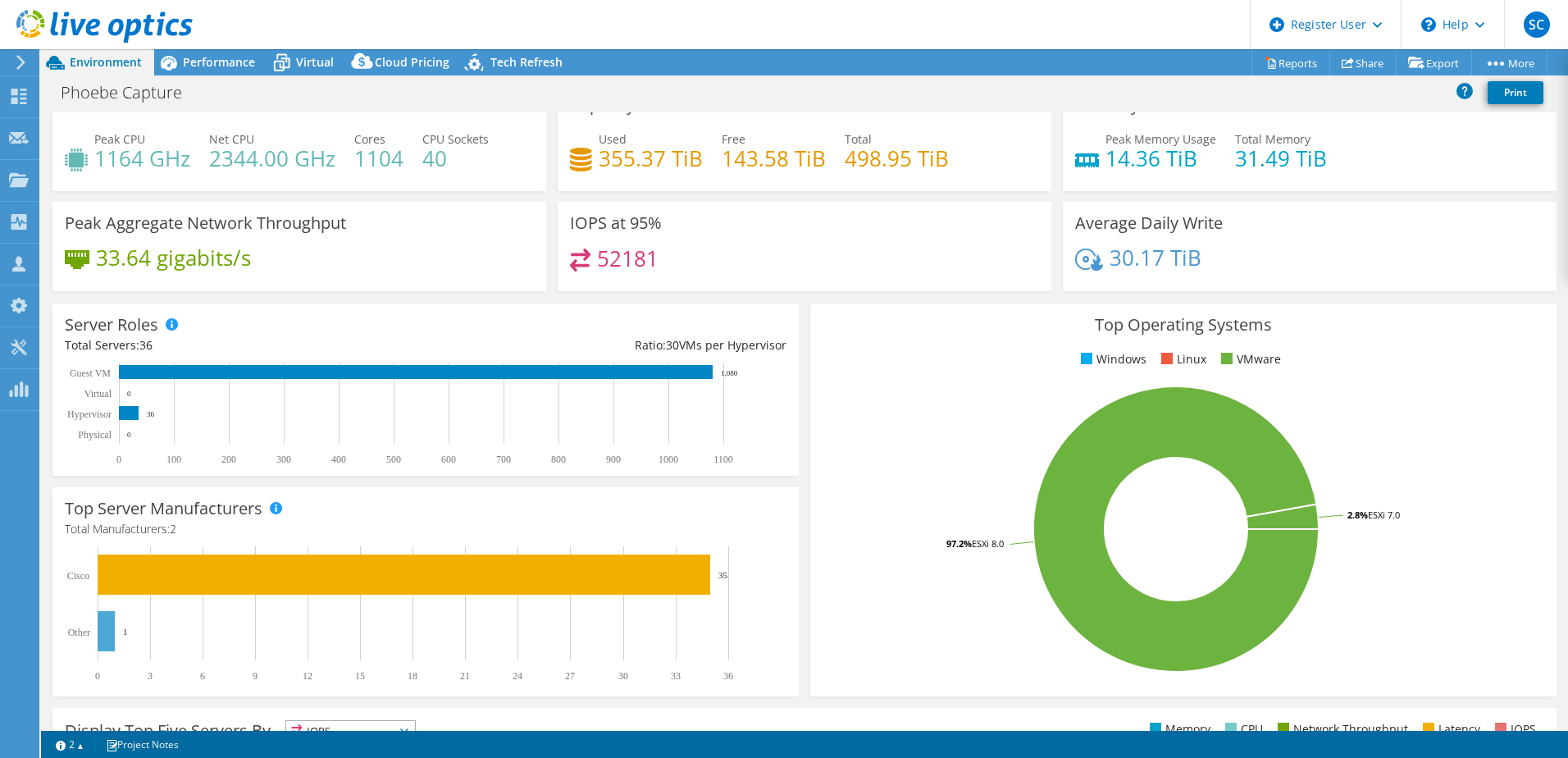
scroll to position [0, 0]
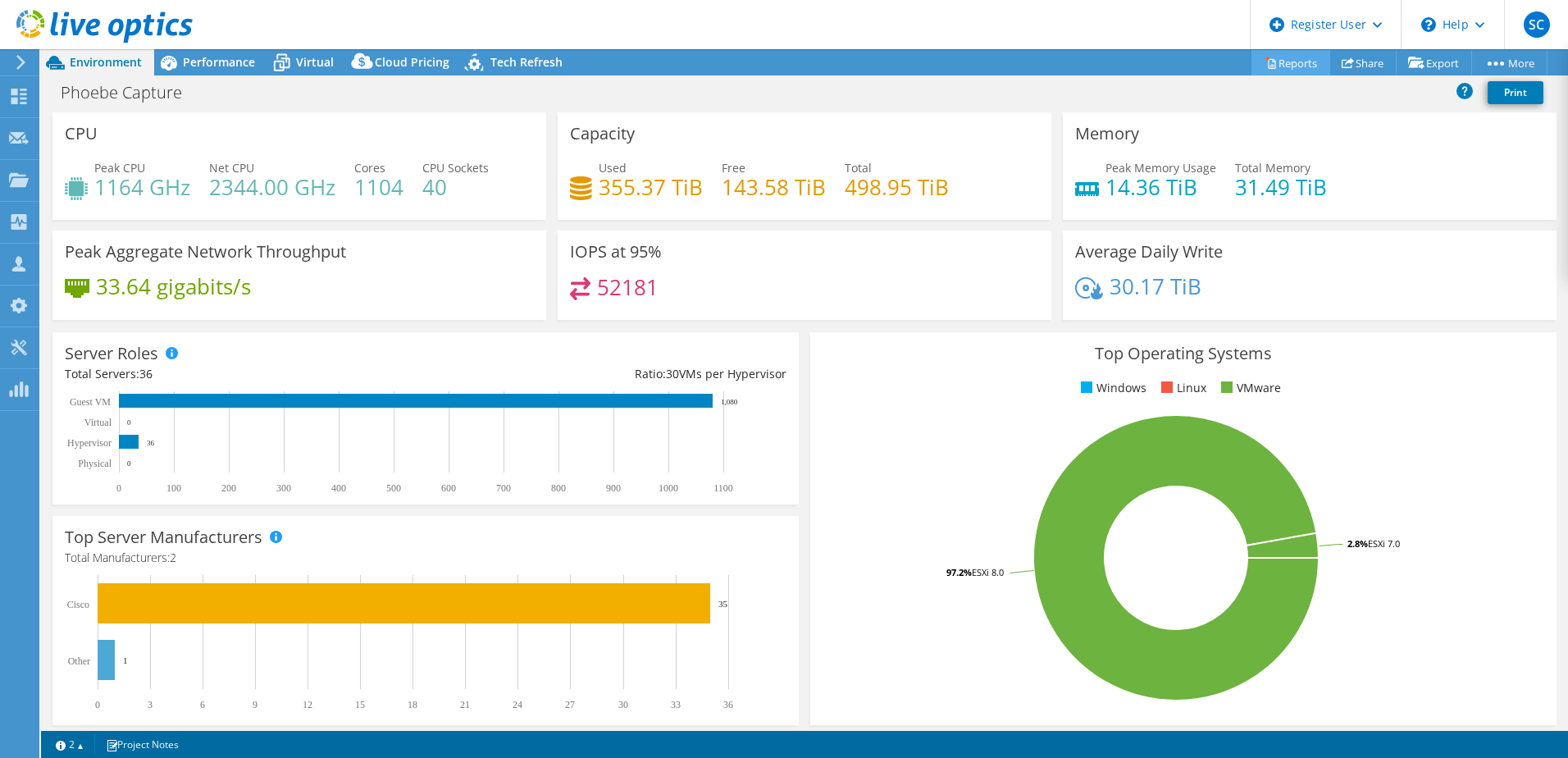
click at [1293, 61] on link "Reports" at bounding box center [1291, 63] width 78 height 26
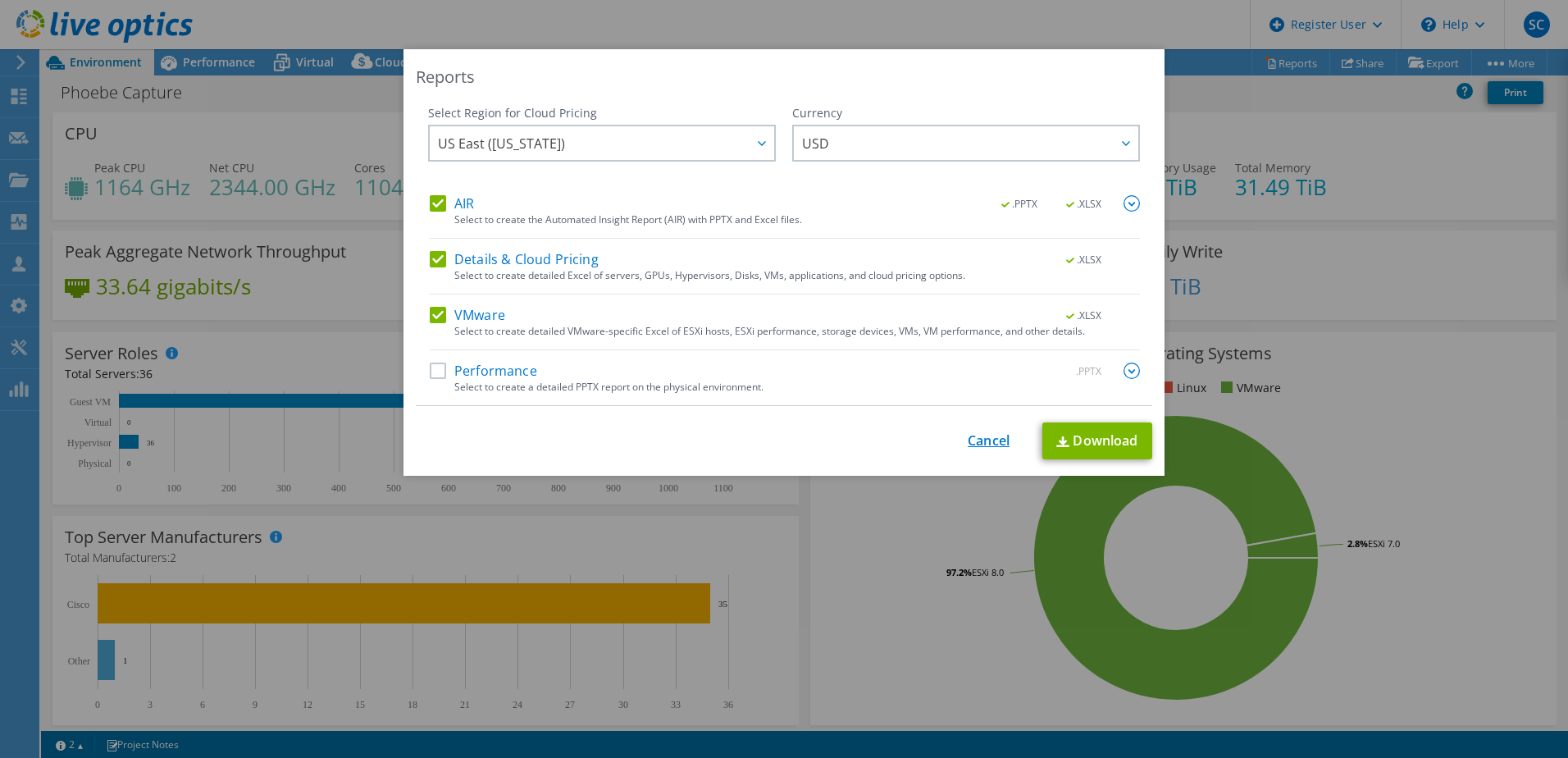
click at [976, 442] on link "Cancel" at bounding box center [989, 441] width 42 height 16
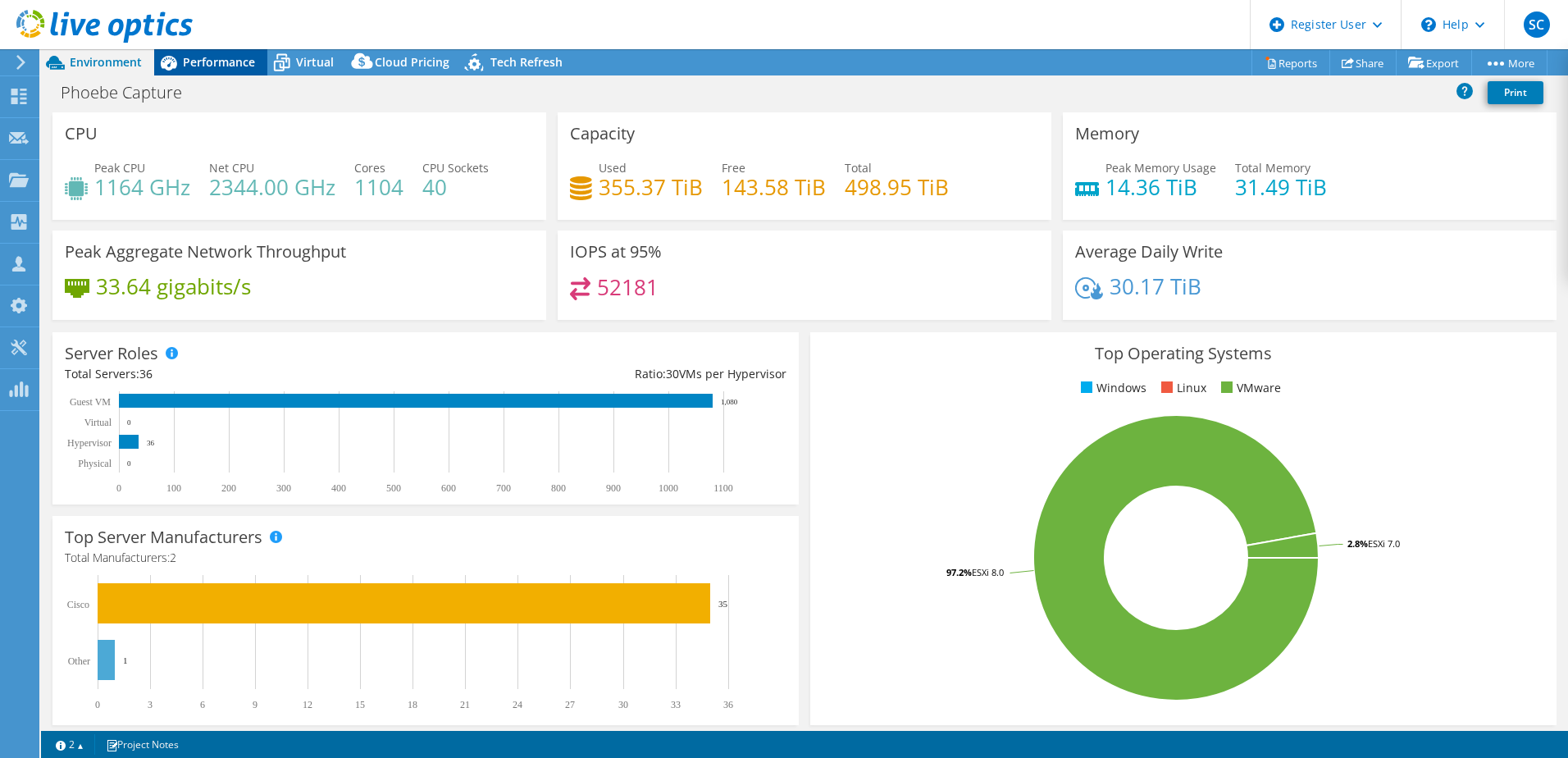
click at [245, 60] on span "Performance" at bounding box center [218, 61] width 72 height 16
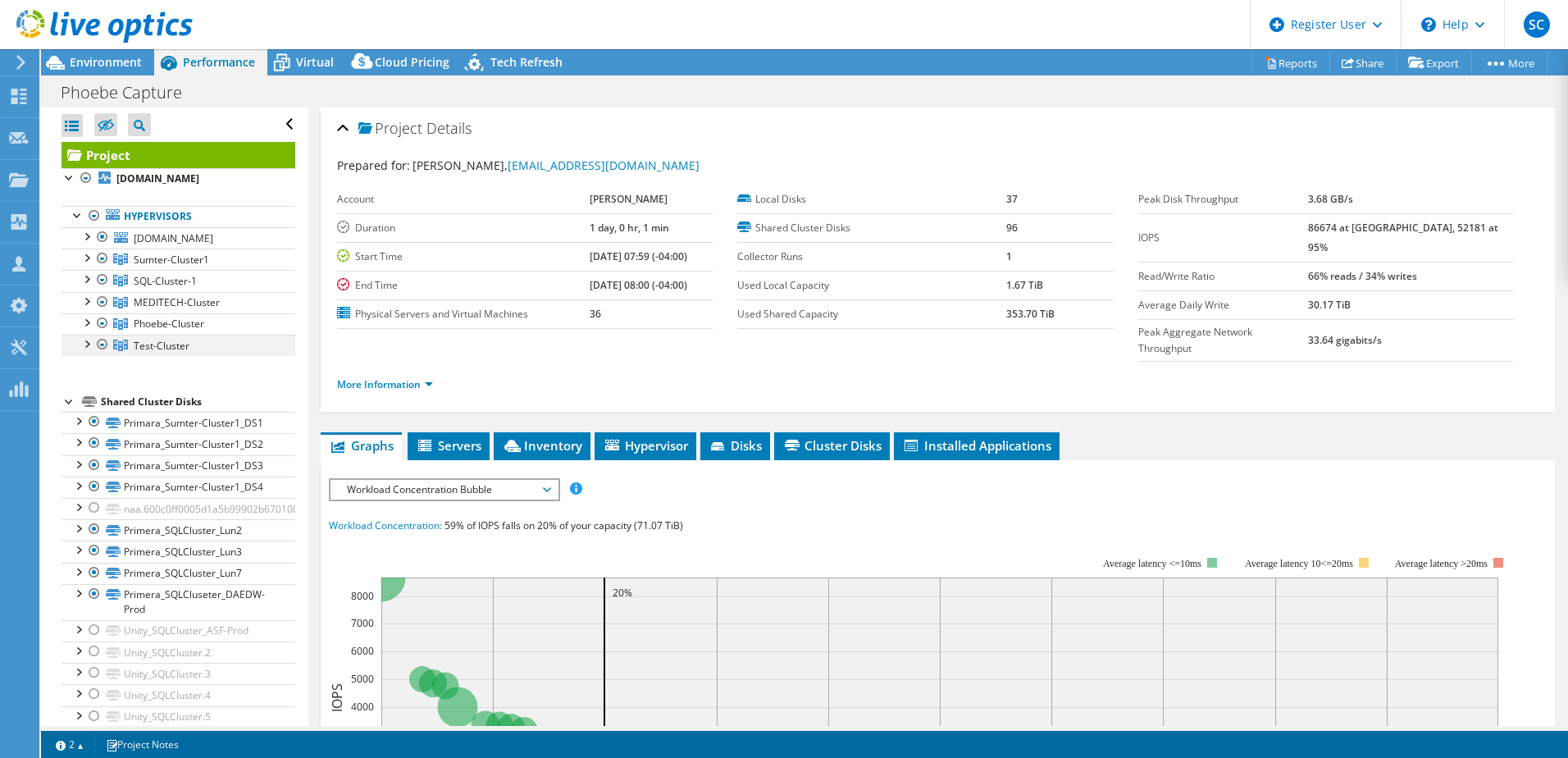
click at [101, 354] on div at bounding box center [102, 345] width 16 height 20
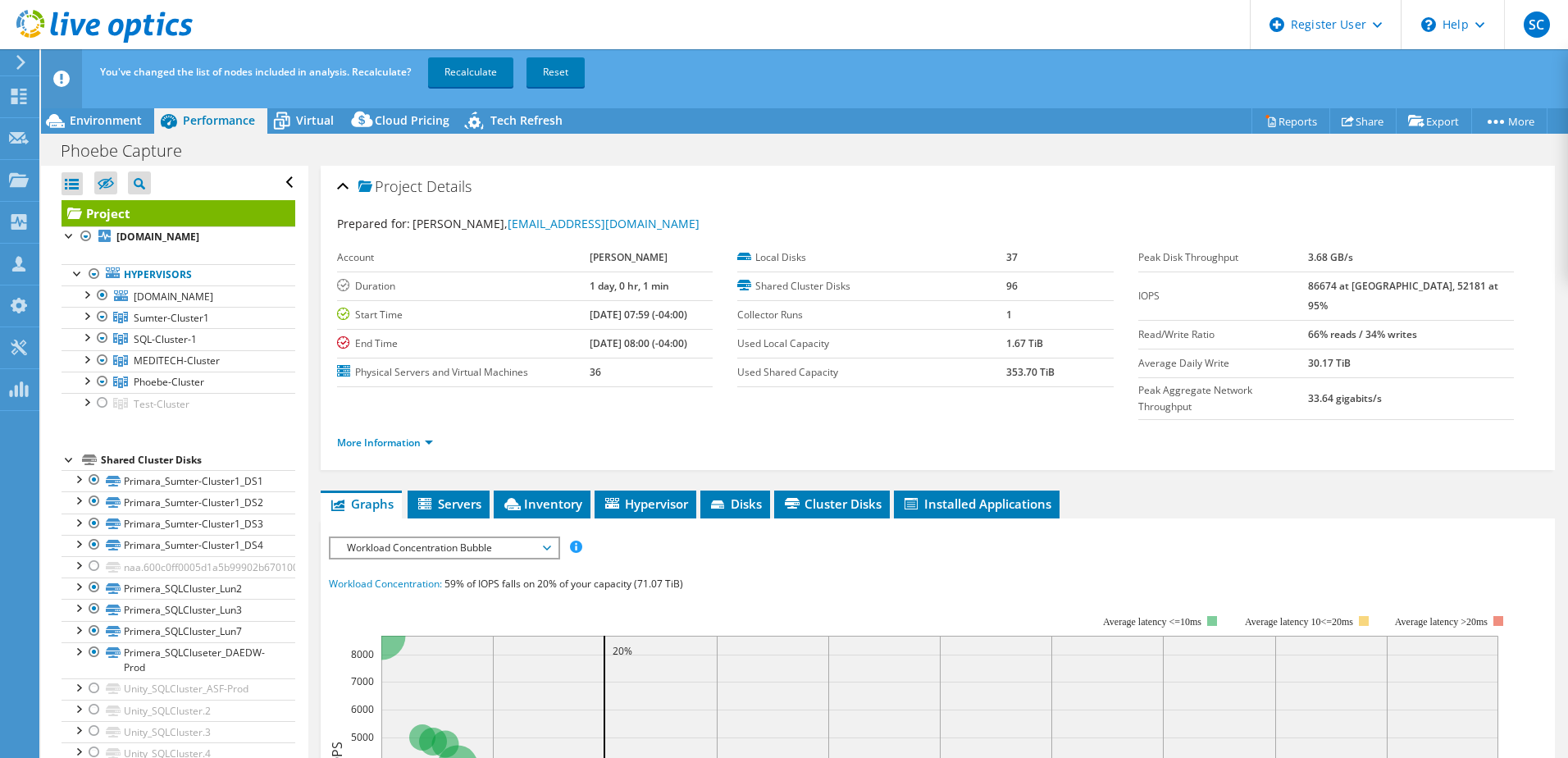
drag, startPoint x: 103, startPoint y: 418, endPoint x: 174, endPoint y: 437, distance: 73.5
click at [103, 412] on div at bounding box center [102, 403] width 16 height 20
click at [566, 72] on link "Reset" at bounding box center [556, 72] width 58 height 29
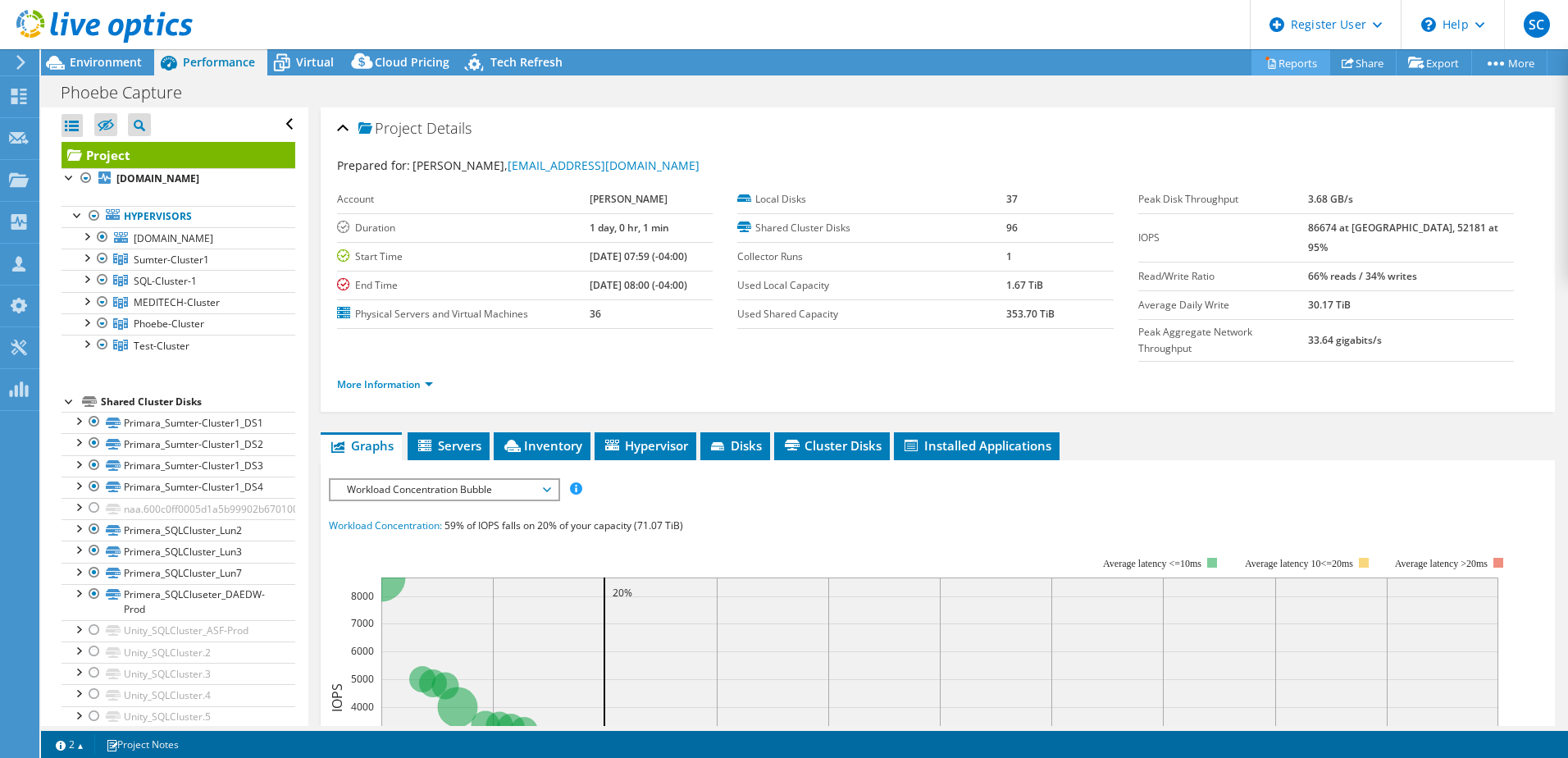
click at [1303, 61] on link "Reports" at bounding box center [1291, 63] width 78 height 26
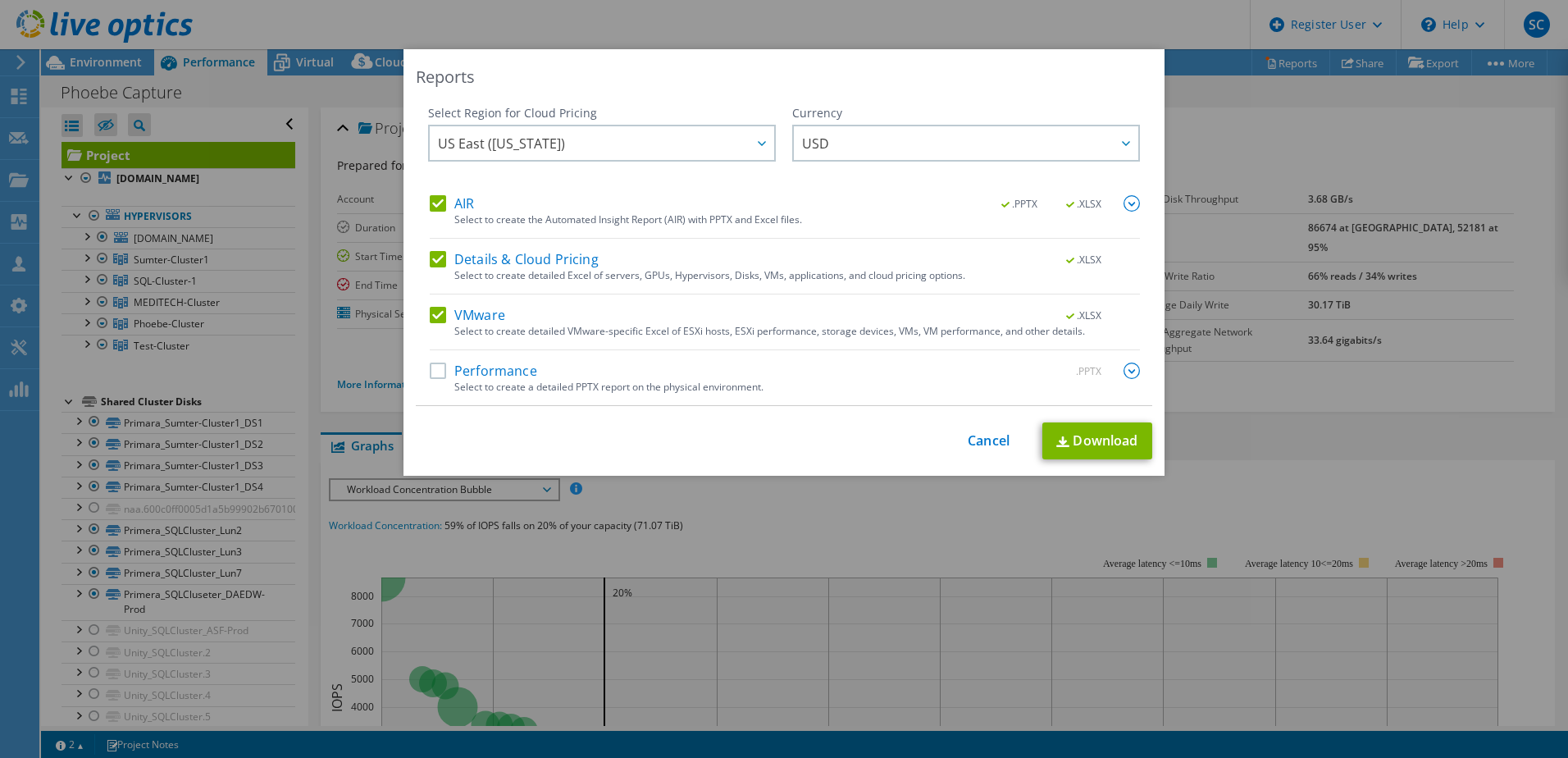
click at [431, 261] on label "Details & Cloud Pricing" at bounding box center [514, 259] width 169 height 16
click at [0, 0] on input "Details & Cloud Pricing" at bounding box center [0, 0] width 0 height 0
click at [1089, 433] on link "Download" at bounding box center [1096, 441] width 109 height 36
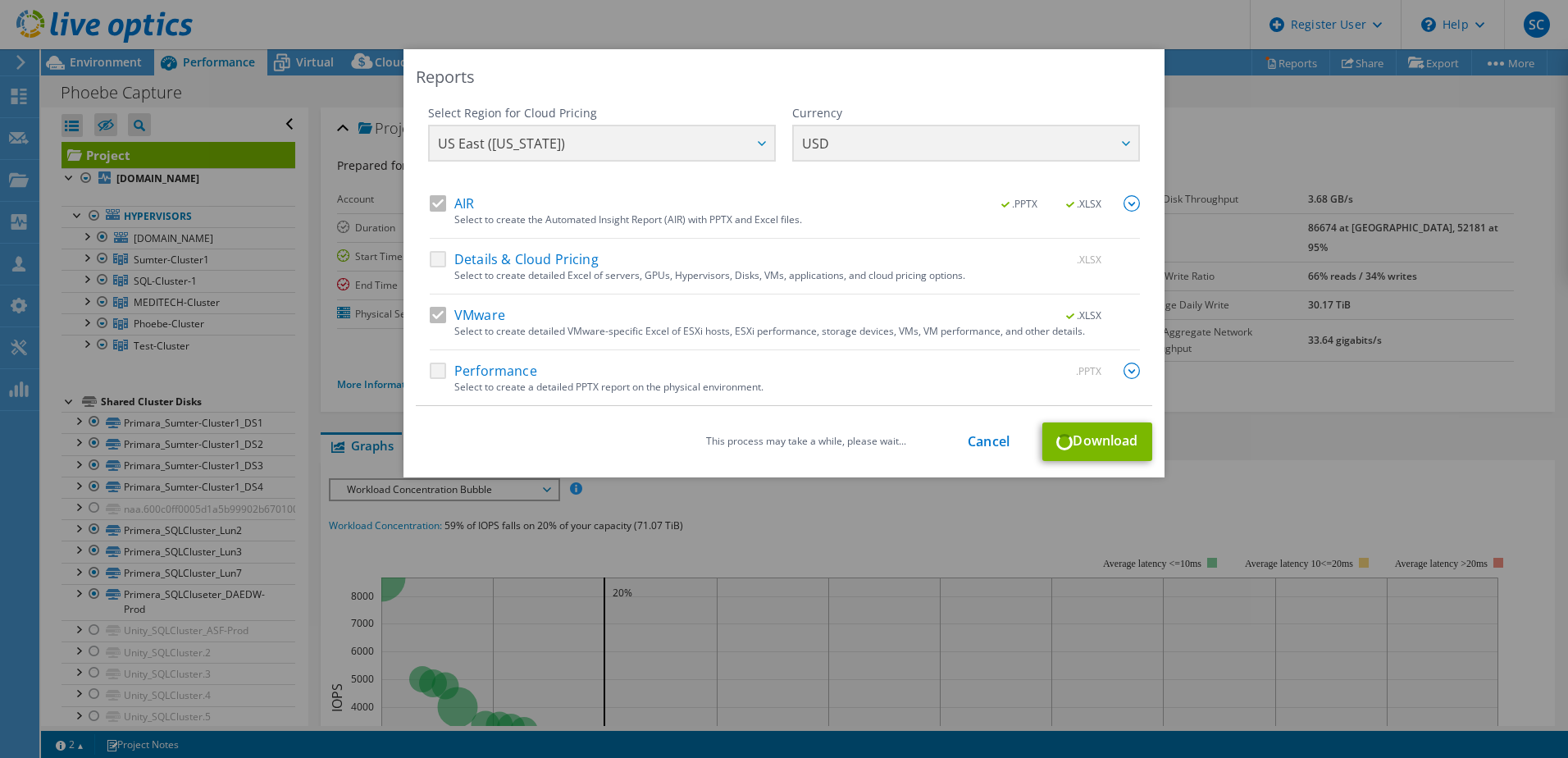
click at [1205, 130] on div "Reports Select Region for Cloud Pricing Asia Pacific (Hong Kong) Asia Pacific (…" at bounding box center [784, 379] width 1568 height 659
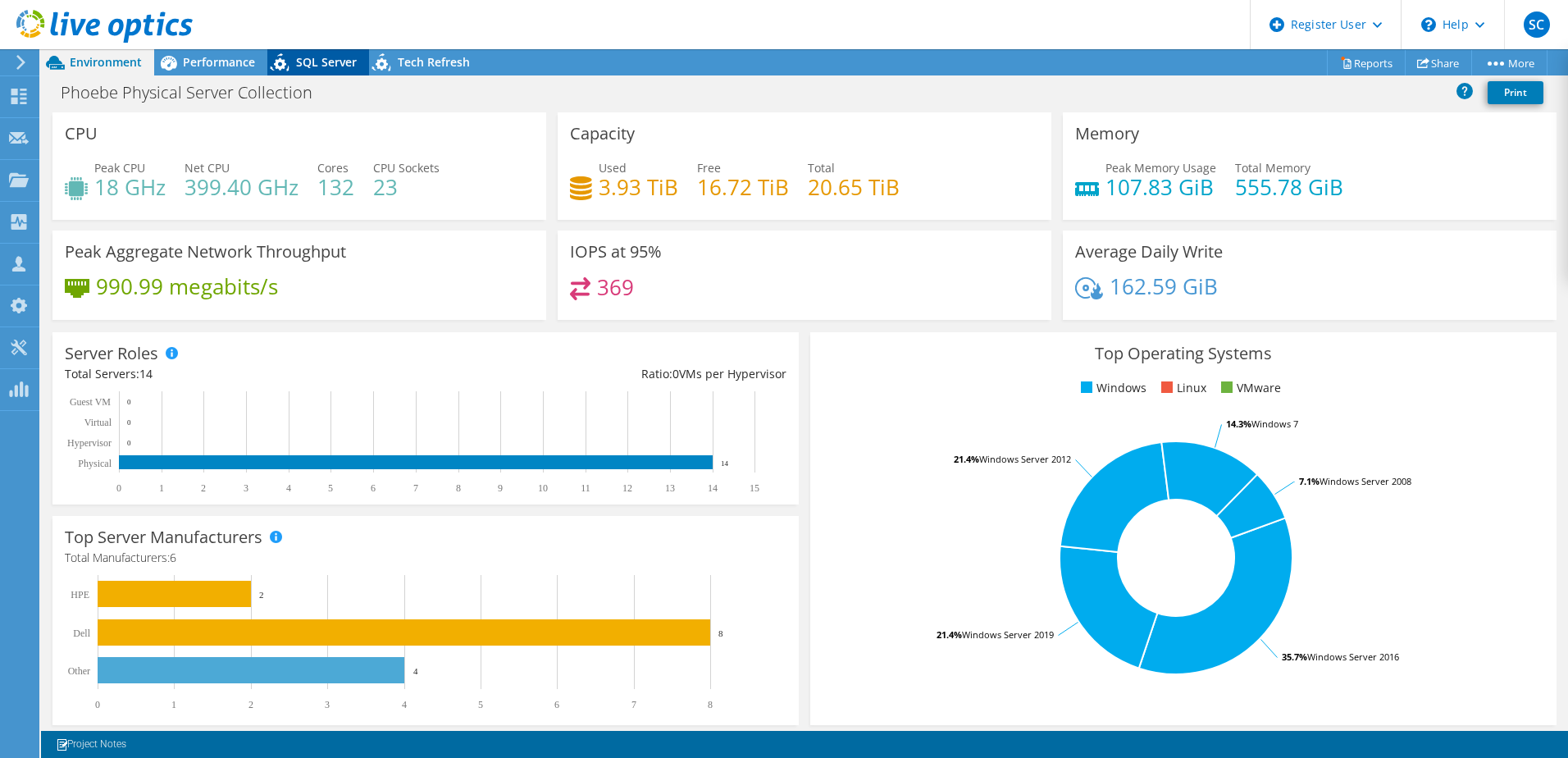
click at [312, 67] on span "SQL Server" at bounding box center [326, 61] width 61 height 16
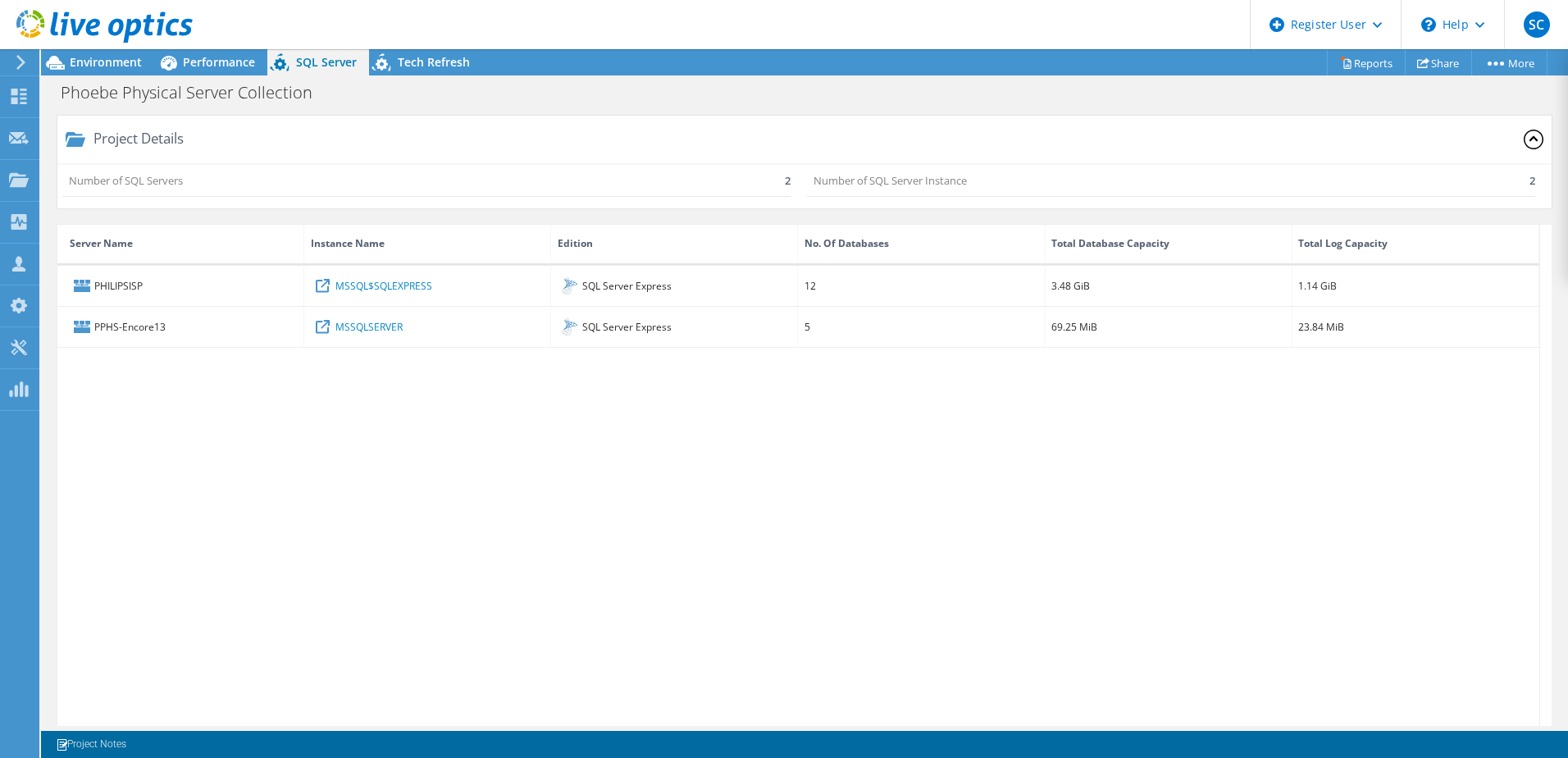
drag, startPoint x: 1115, startPoint y: 33, endPoint x: 1128, endPoint y: 28, distance: 13.9
click at [1115, 33] on header "SC Dell User [PERSON_NAME] [PERSON_NAME][EMAIL_ADDRESS][DOMAIN_NAME] Dell My Pr…" at bounding box center [784, 25] width 1568 height 49
click at [1371, 63] on link "Reports" at bounding box center [1366, 63] width 78 height 26
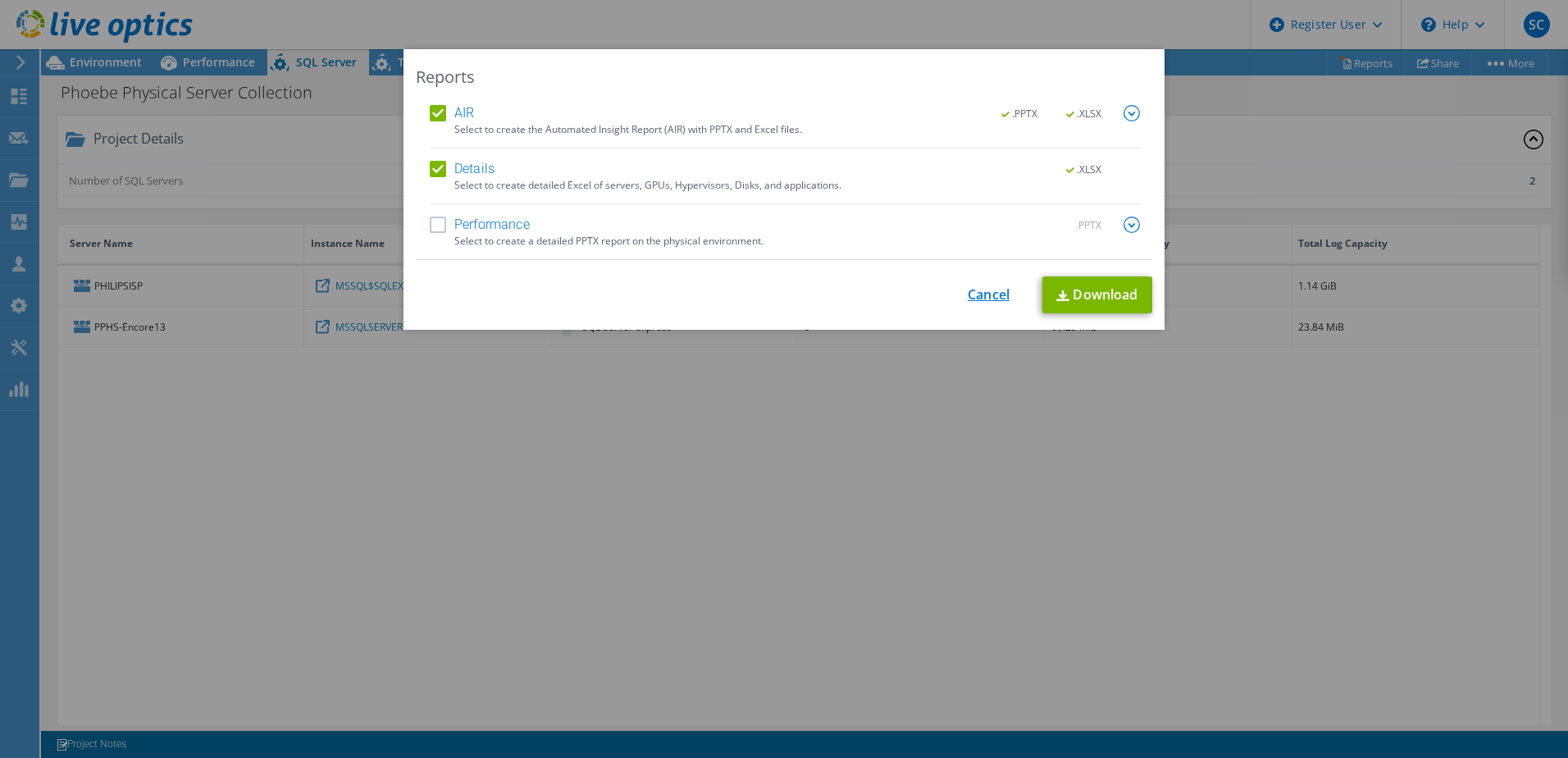
click at [976, 294] on link "Cancel" at bounding box center [989, 295] width 42 height 16
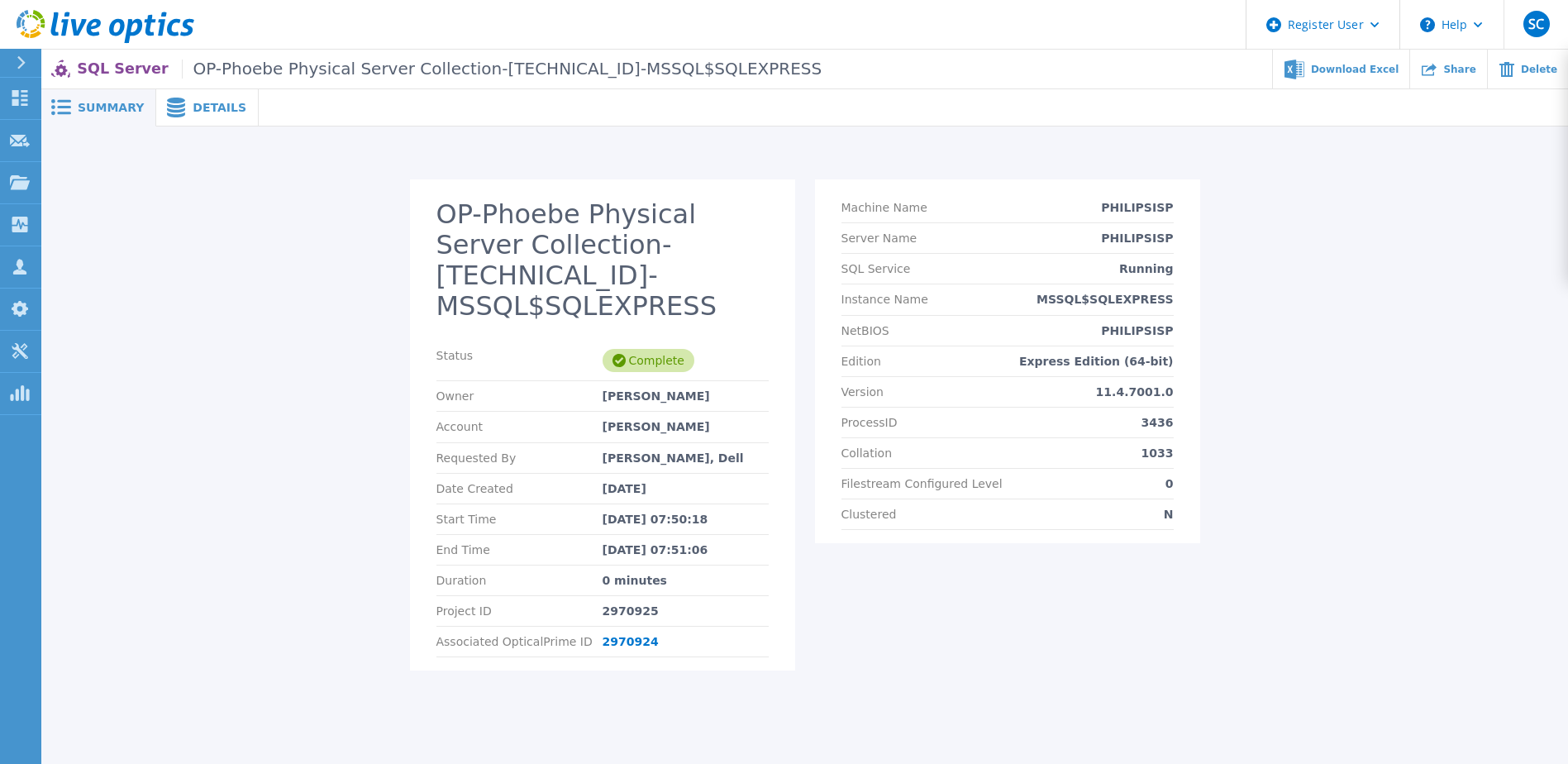
click at [194, 115] on div "Details" at bounding box center [207, 108] width 102 height 37
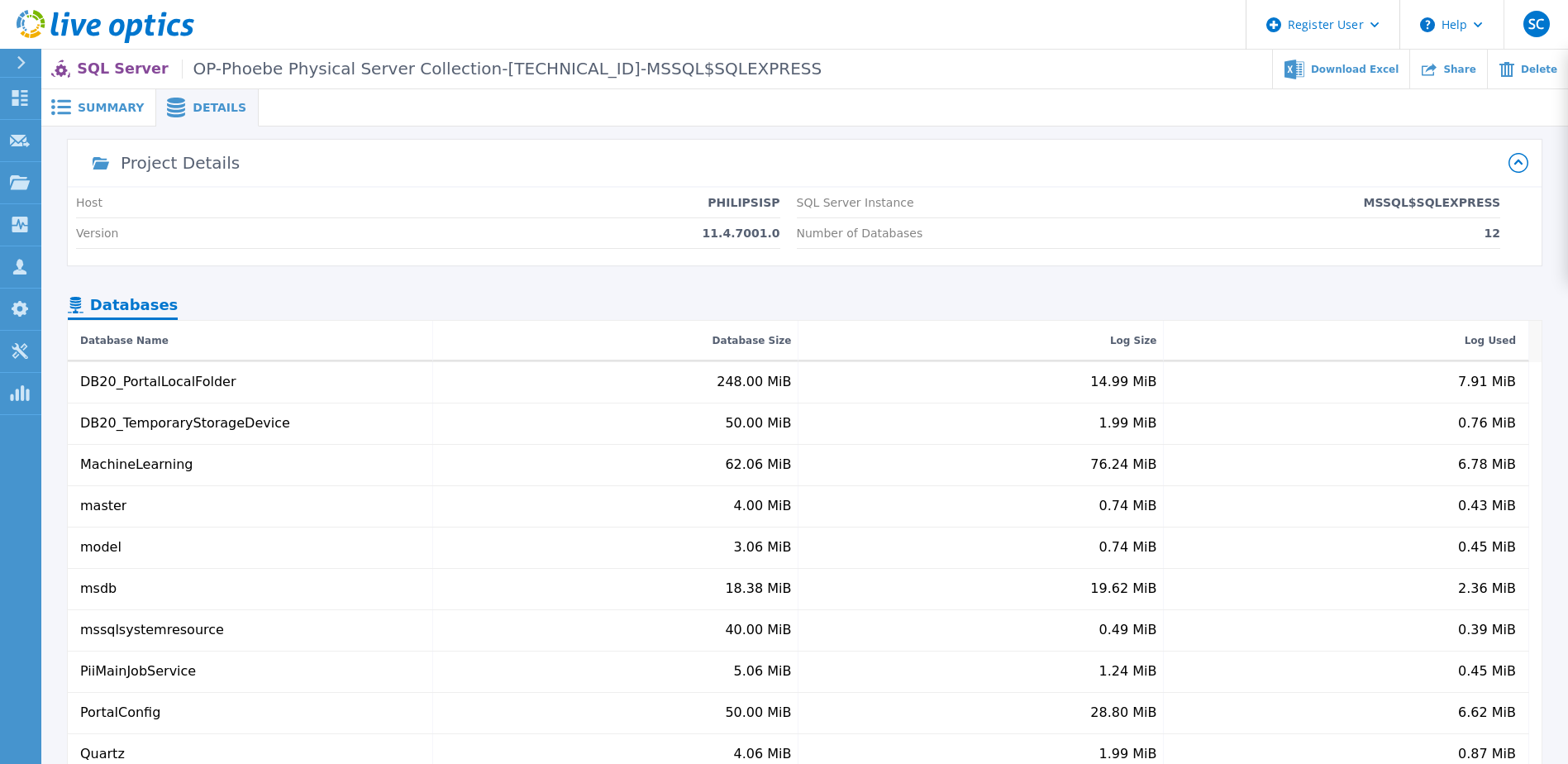
click at [129, 108] on span "Summary" at bounding box center [110, 108] width 66 height 12
